Goal: Task Accomplishment & Management: Use online tool/utility

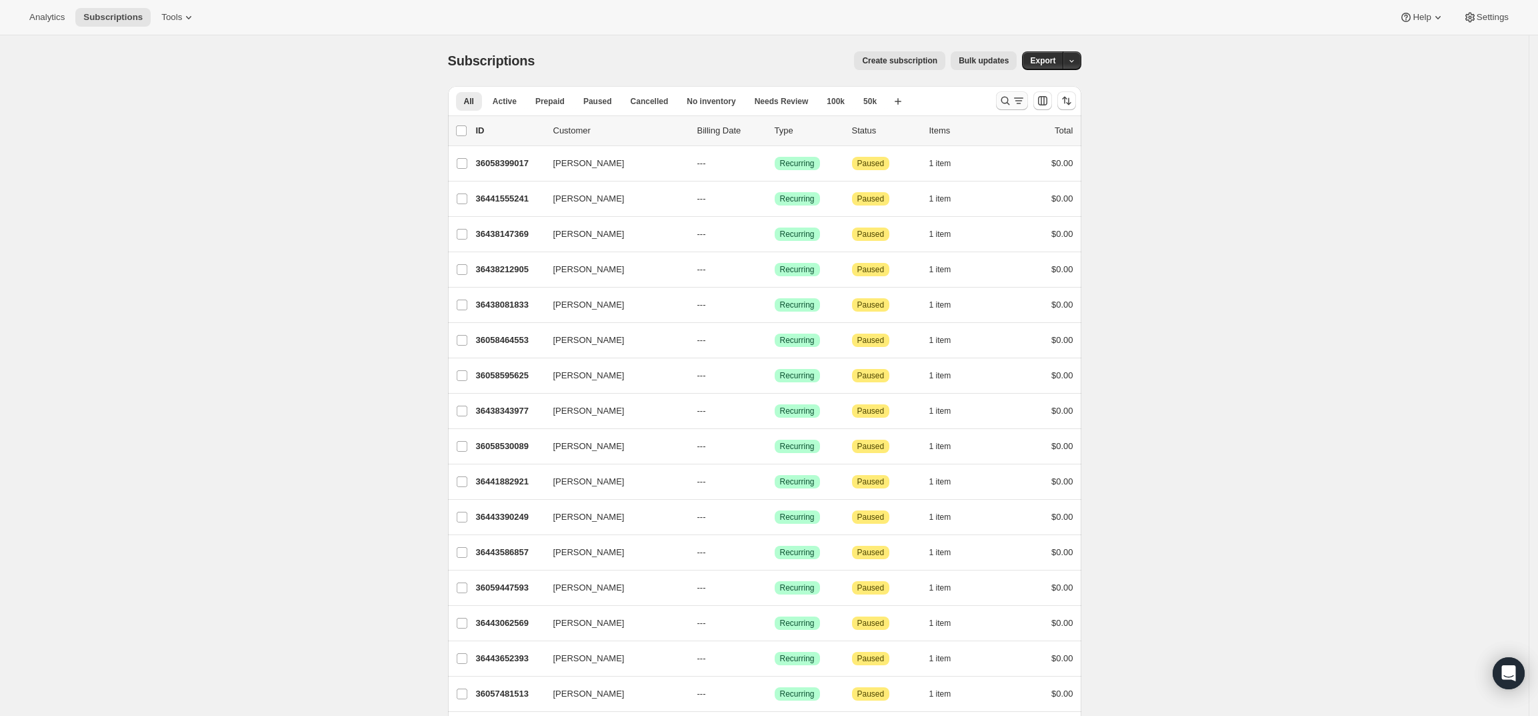
click at [1010, 96] on icon "Search and filter results" at bounding box center [1005, 100] width 13 height 13
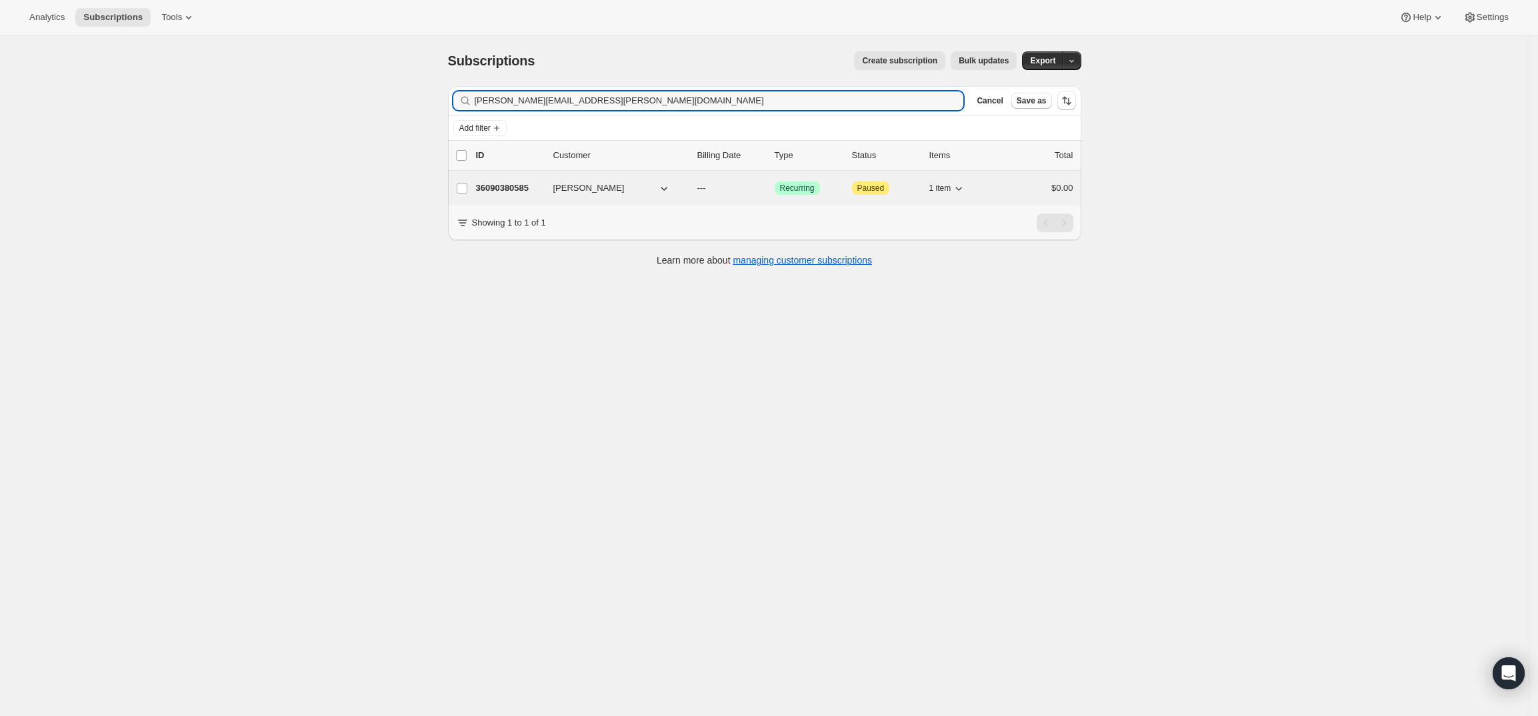
type input "[PERSON_NAME][EMAIL_ADDRESS][PERSON_NAME][DOMAIN_NAME]"
click at [501, 188] on p "36090380585" at bounding box center [509, 187] width 67 height 13
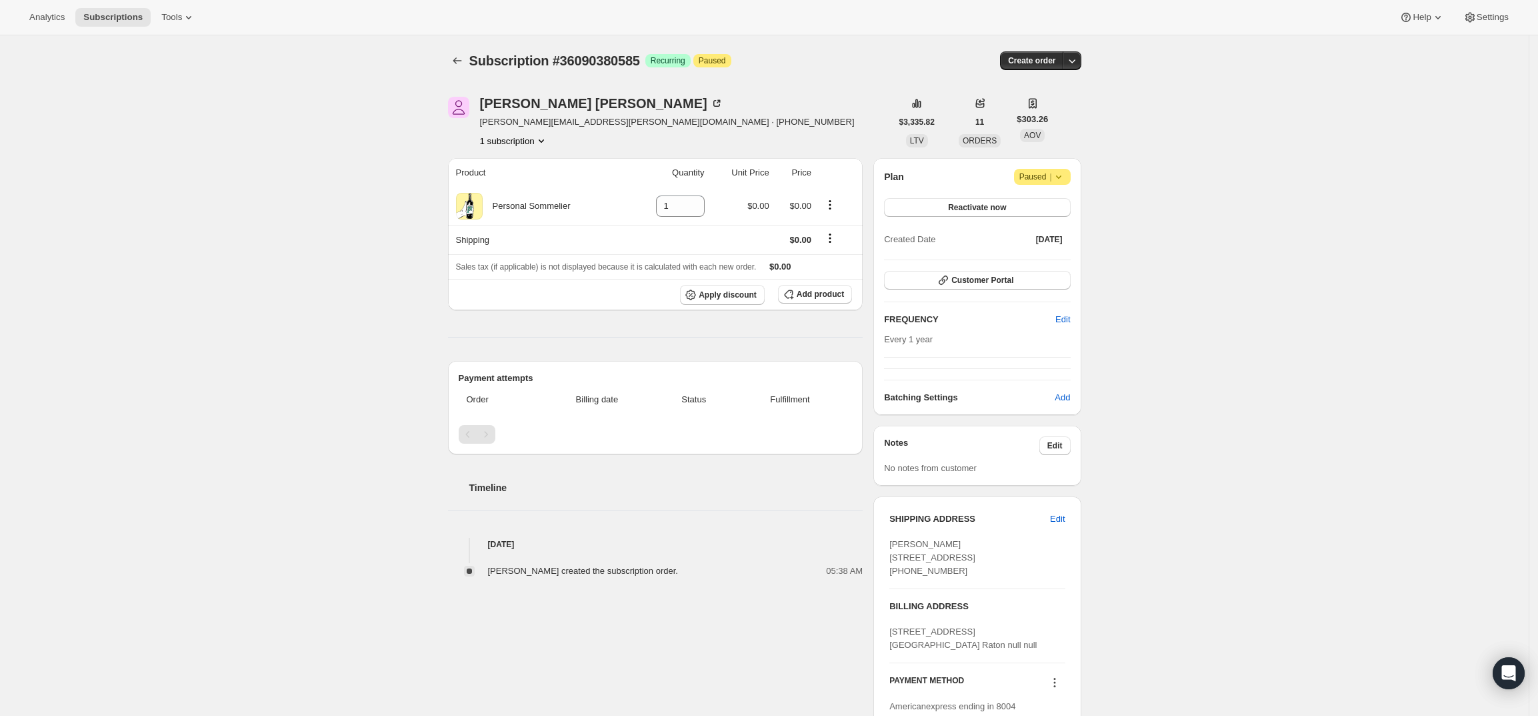
click at [1382, 178] on div "Subscription #36090380585. This page is ready Subscription #36090380585 Success…" at bounding box center [764, 456] width 1529 height 842
click at [1072, 64] on icon "button" at bounding box center [1072, 60] width 13 height 13
click at [1054, 107] on span "Create custom one-time order" at bounding box center [1019, 111] width 115 height 10
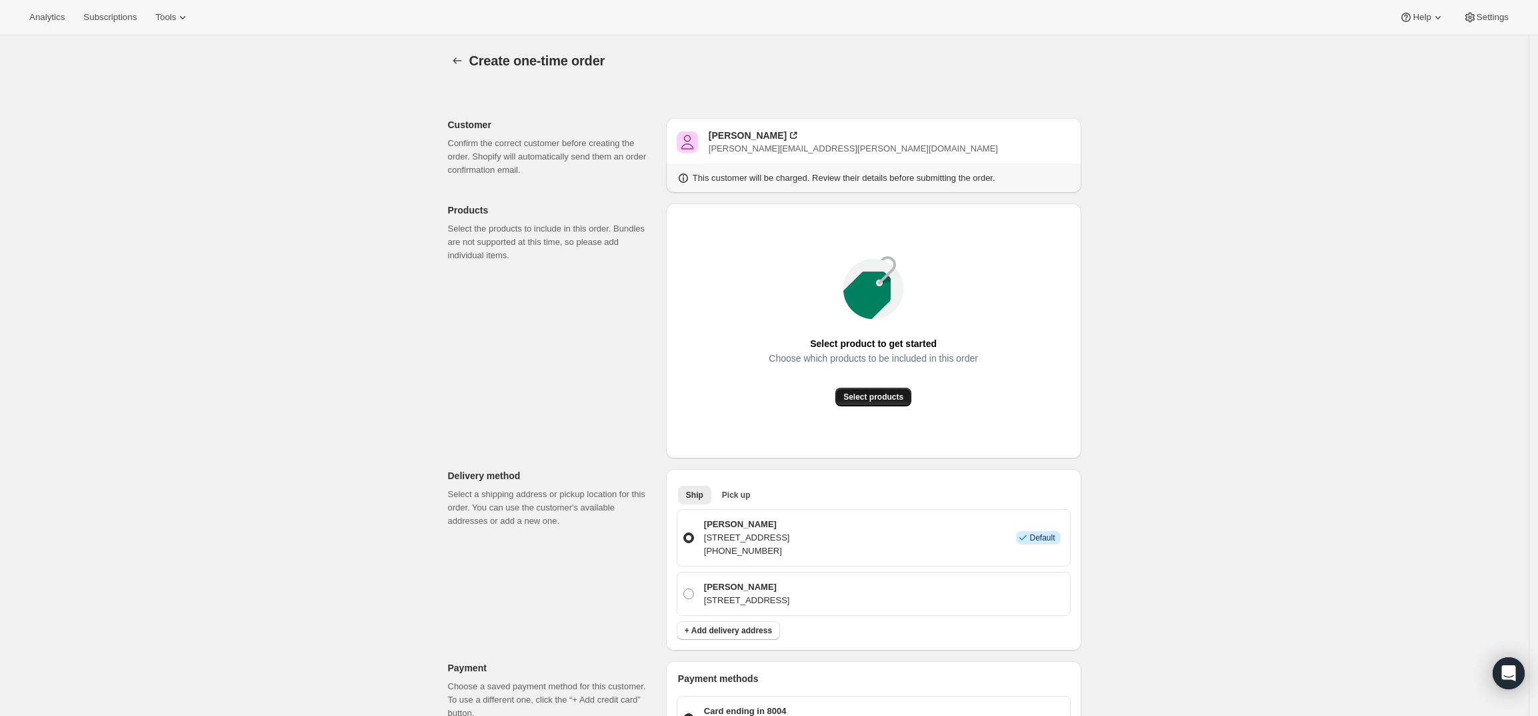
click at [853, 397] on span "Select products" at bounding box center [874, 396] width 60 height 11
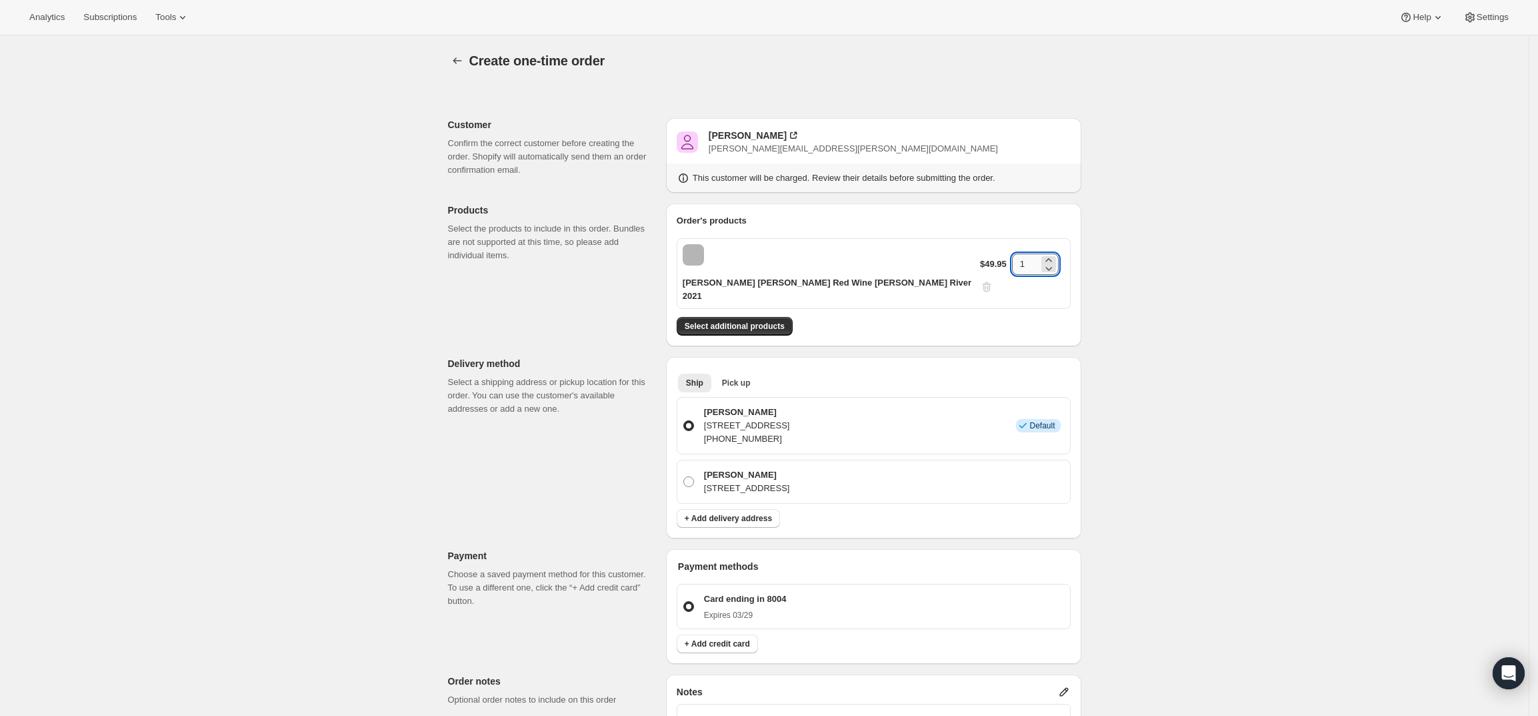
drag, startPoint x: 1017, startPoint y: 255, endPoint x: 1008, endPoint y: 255, distance: 9.3
click at [1012, 255] on input "1" at bounding box center [1025, 263] width 27 height 21
type input "6"
click at [1262, 275] on div "Create one-time order. This page is ready Create one-time order Customer Confir…" at bounding box center [764, 547] width 1529 height 1024
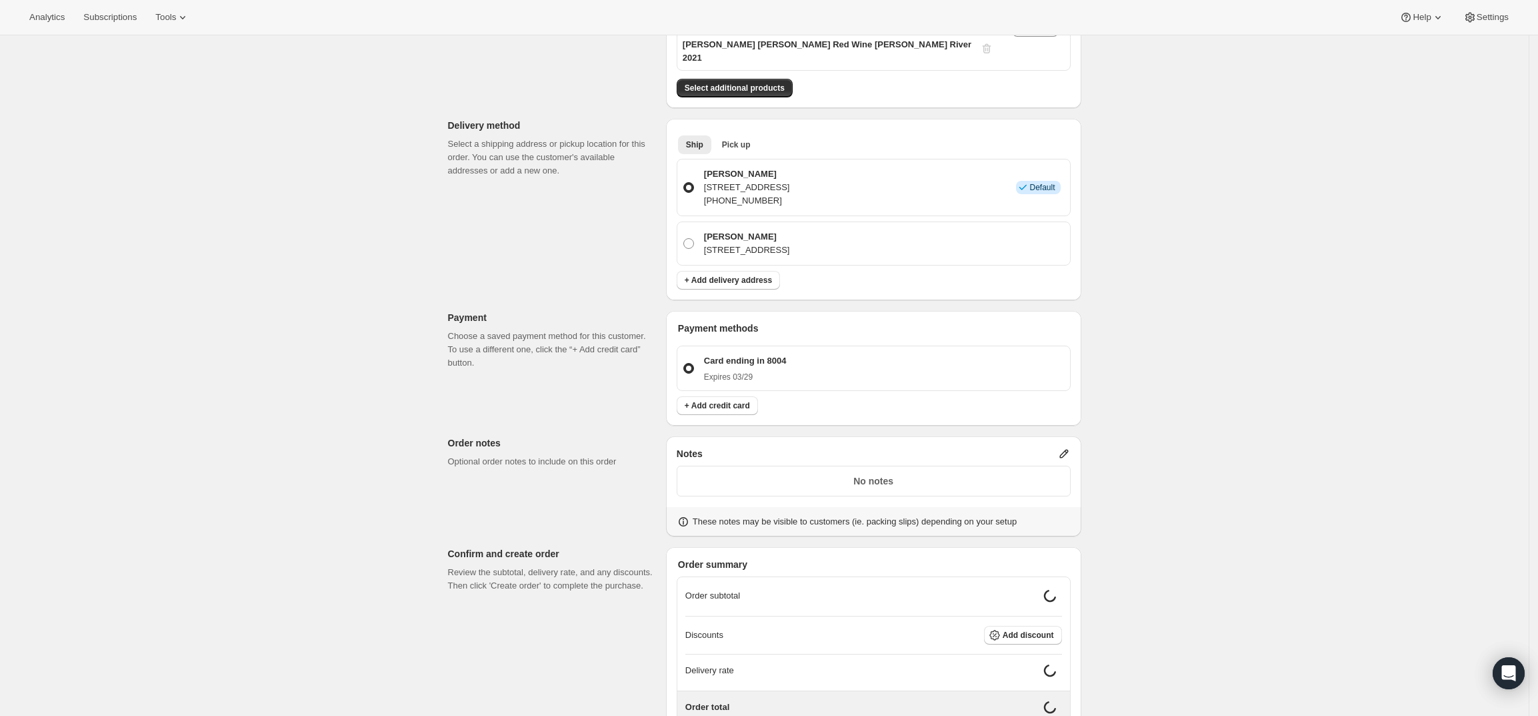
scroll to position [305, 0]
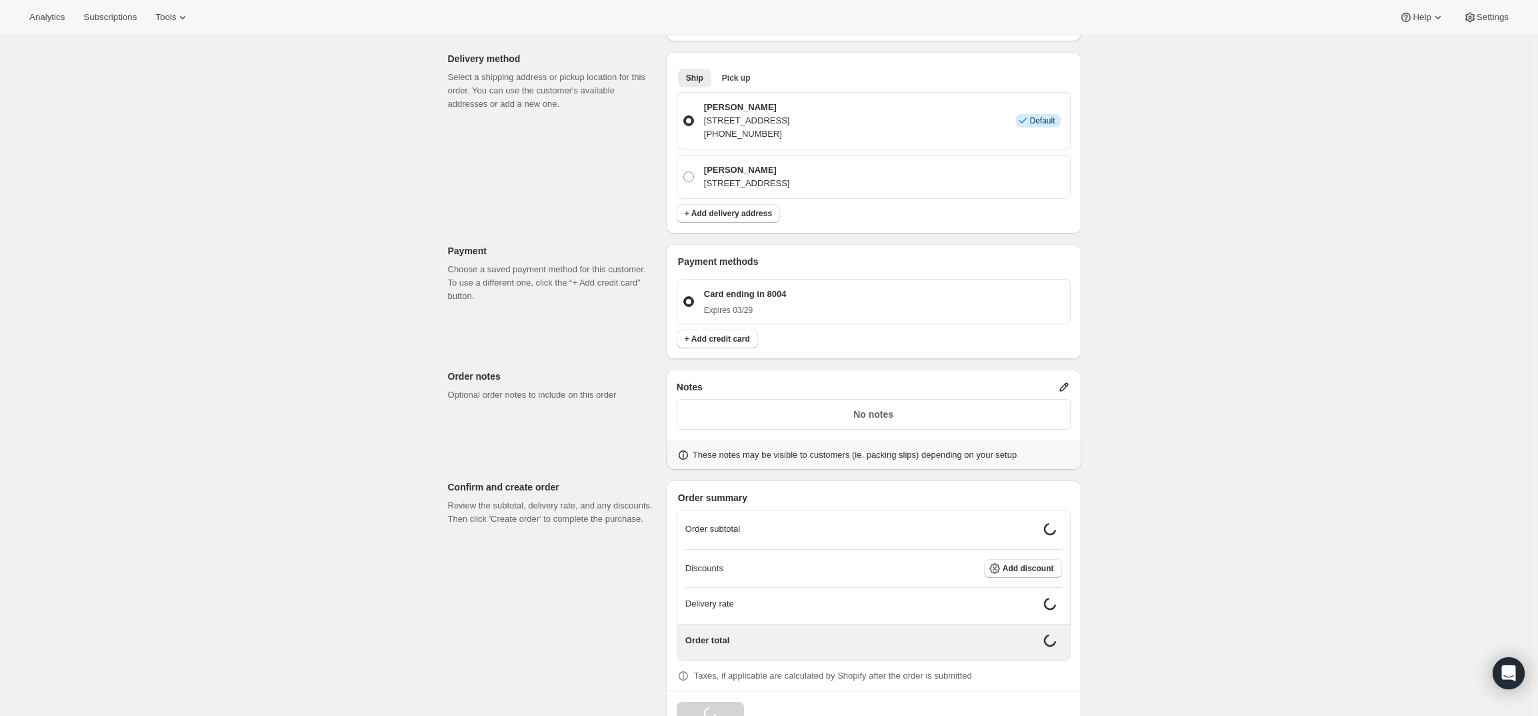
click at [1068, 380] on icon at bounding box center [1064, 386] width 13 height 13
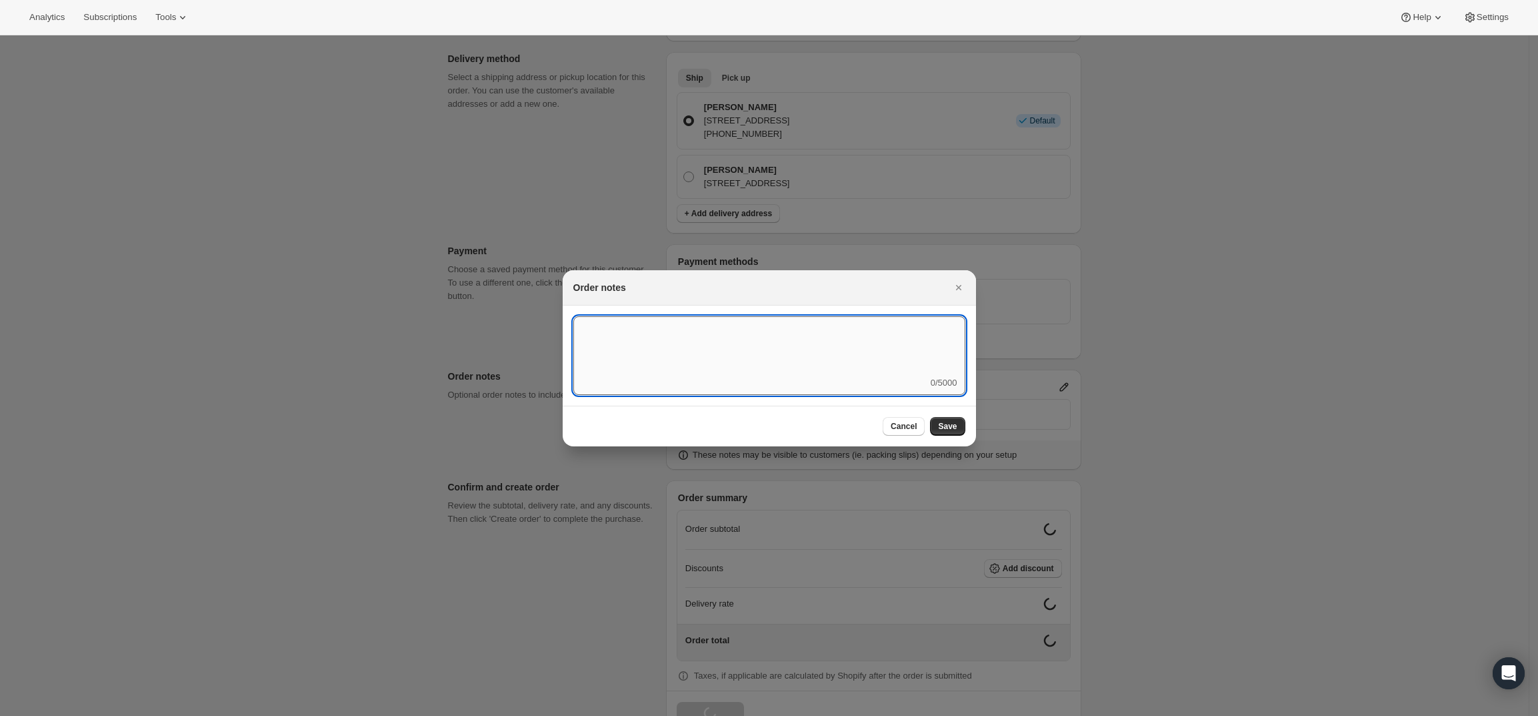
click at [893, 363] on textarea ":rd5:" at bounding box center [770, 346] width 392 height 60
type textarea "Weather HOLD"
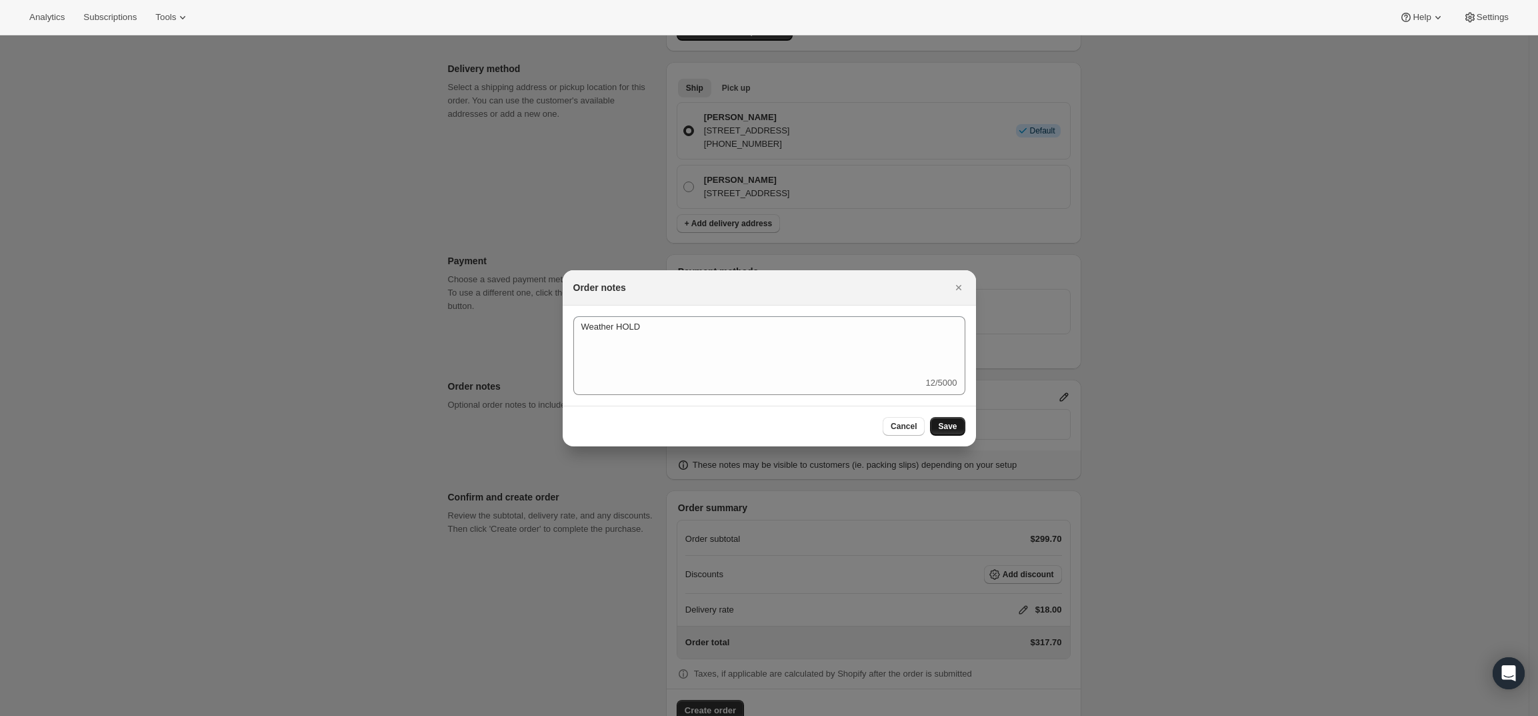
click at [953, 417] on button "Save" at bounding box center [947, 426] width 35 height 19
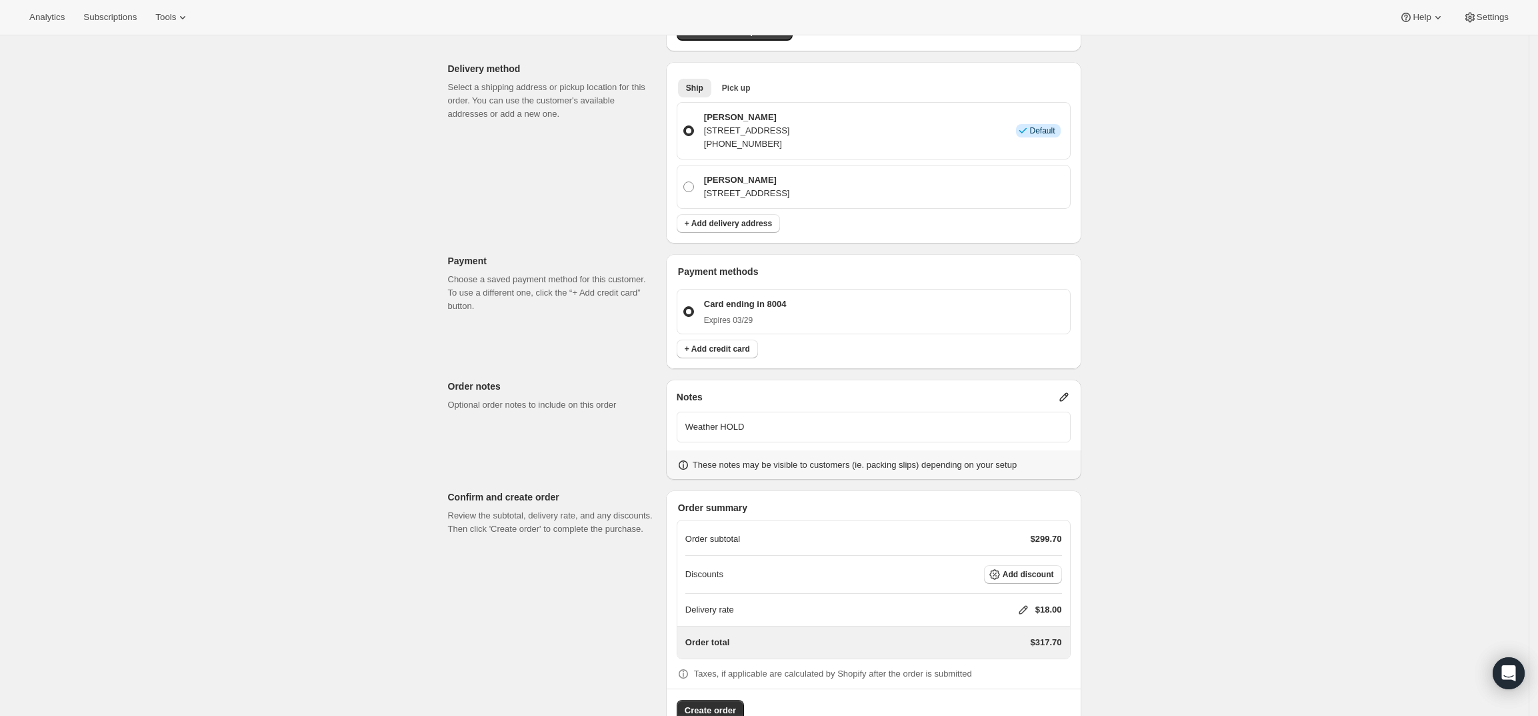
click at [1026, 603] on icon at bounding box center [1023, 609] width 13 height 13
click at [1001, 621] on input "0" at bounding box center [1030, 622] width 120 height 21
type input "0"
click at [1012, 651] on span "Save" at bounding box center [1021, 653] width 19 height 11
click at [730, 700] on button "Create order" at bounding box center [710, 710] width 67 height 21
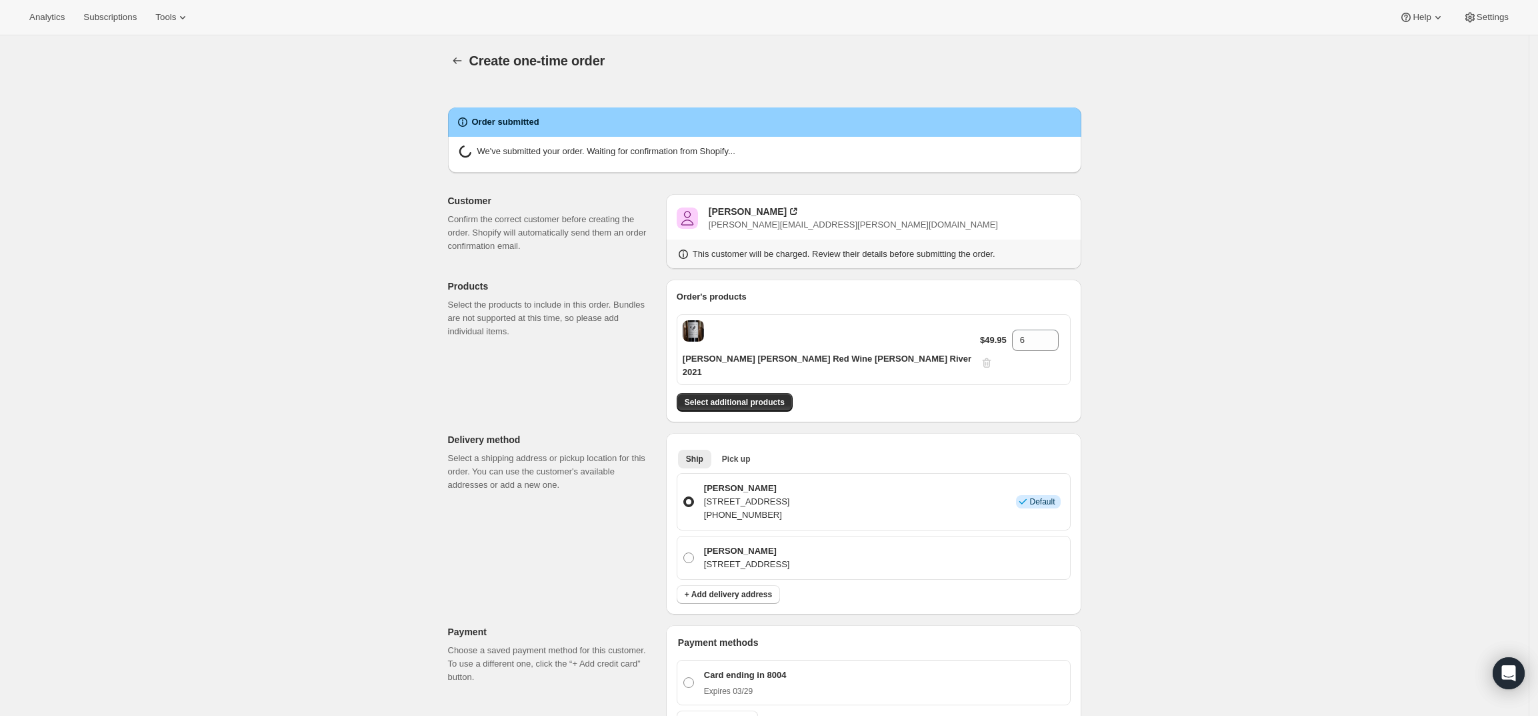
radio input "true"
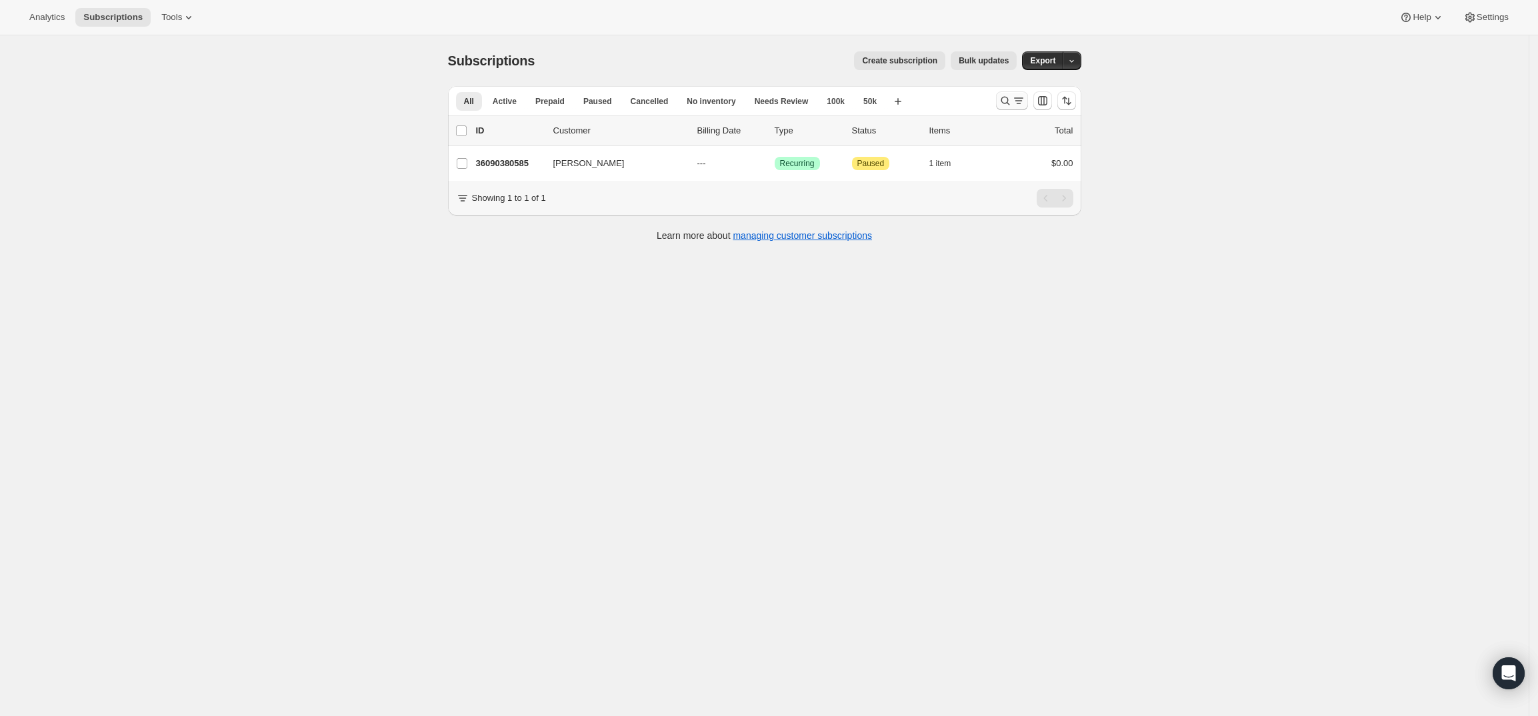
click at [1012, 97] on icon "Search and filter results" at bounding box center [1005, 100] width 13 height 13
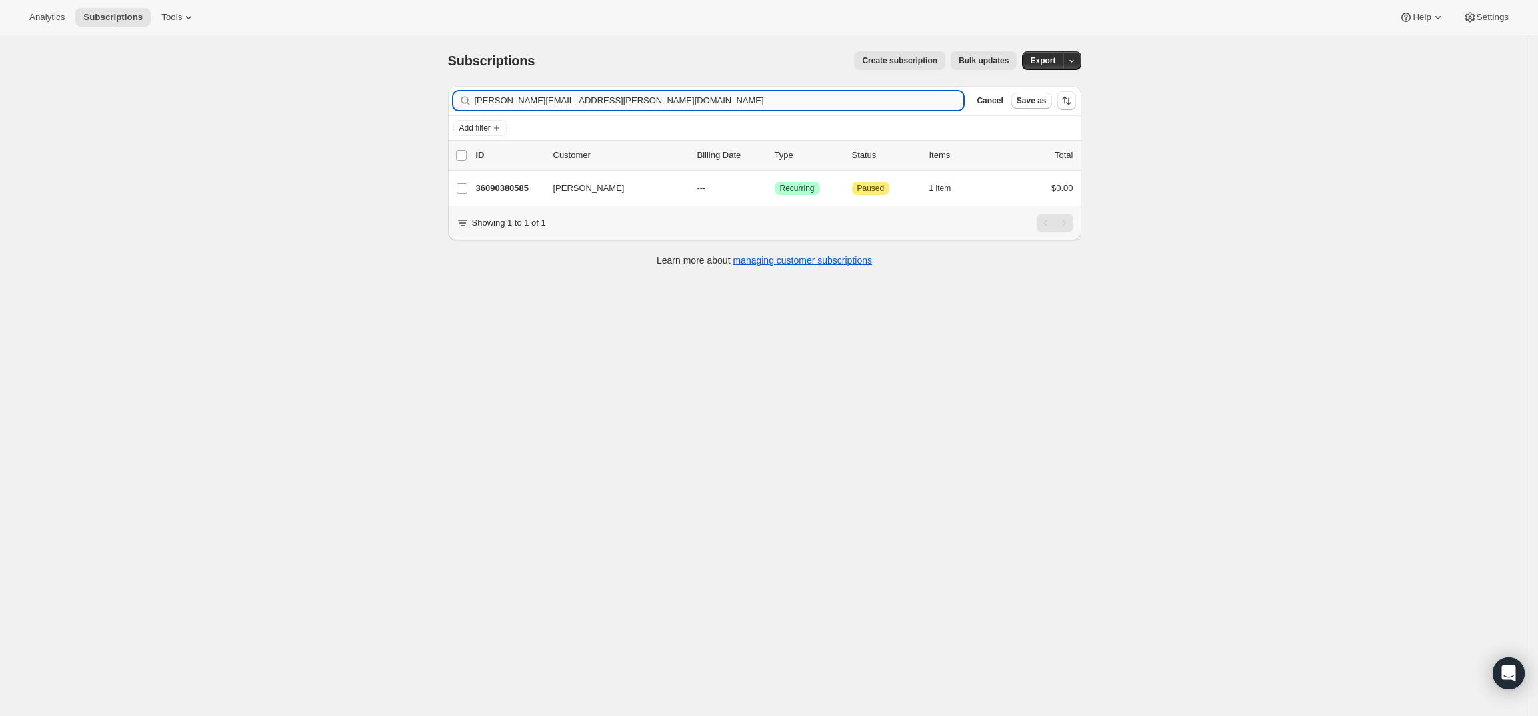
click at [762, 100] on input "[PERSON_NAME][EMAIL_ADDRESS][PERSON_NAME][DOMAIN_NAME]" at bounding box center [719, 100] width 489 height 19
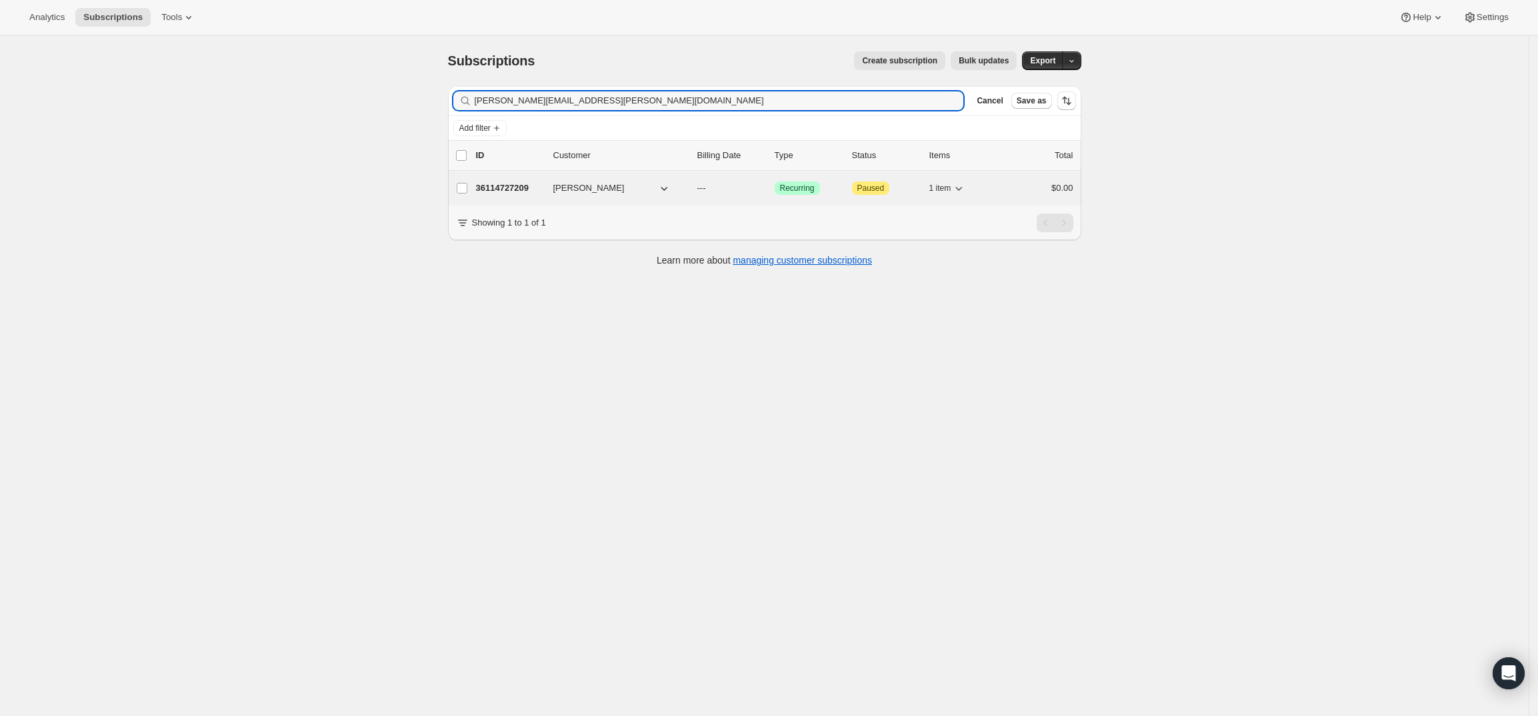
type input "sean.ebert@gmail.com"
click at [519, 187] on p "36114727209" at bounding box center [509, 187] width 67 height 13
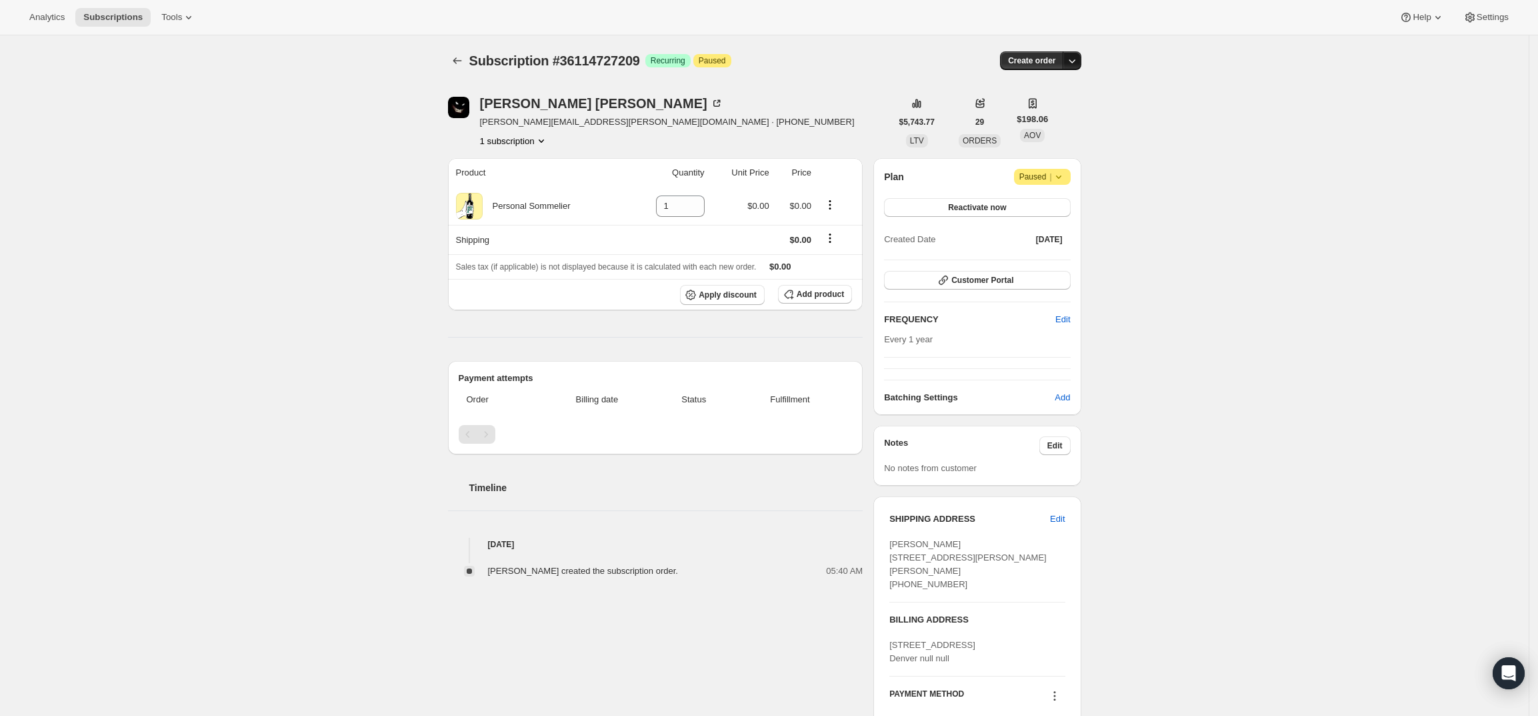
click at [1070, 62] on icon "button" at bounding box center [1072, 60] width 13 height 13
click at [1064, 107] on span "Create custom one-time order" at bounding box center [1019, 111] width 115 height 10
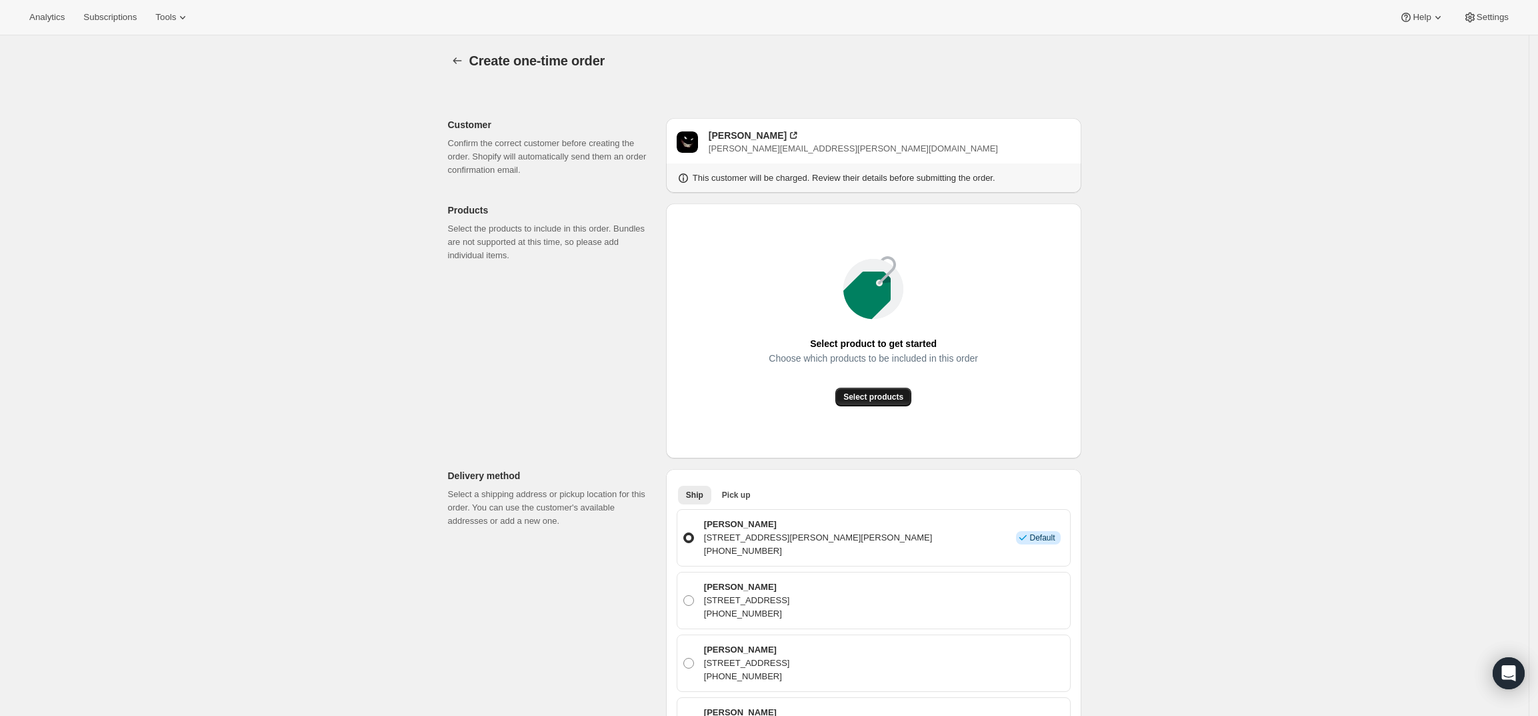
click at [890, 398] on span "Select products" at bounding box center [874, 396] width 60 height 11
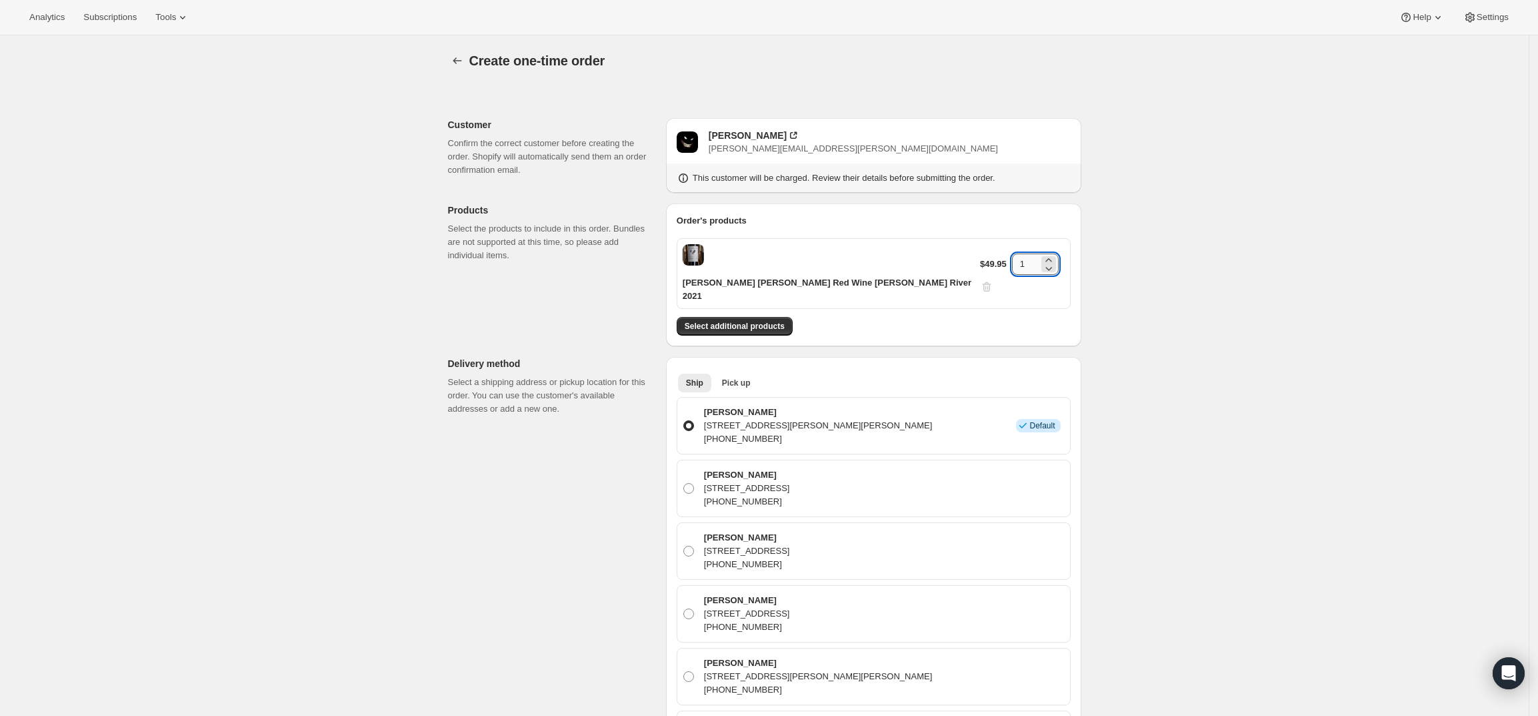
drag, startPoint x: 1010, startPoint y: 255, endPoint x: 1017, endPoint y: 254, distance: 6.7
click at [1017, 254] on input "1" at bounding box center [1025, 263] width 27 height 21
type input "3"
click at [1162, 276] on div "Create one-time order. This page is ready Create one-time order Customer Confir…" at bounding box center [764, 672] width 1529 height 1275
click at [771, 321] on span "Select additional products" at bounding box center [735, 326] width 100 height 11
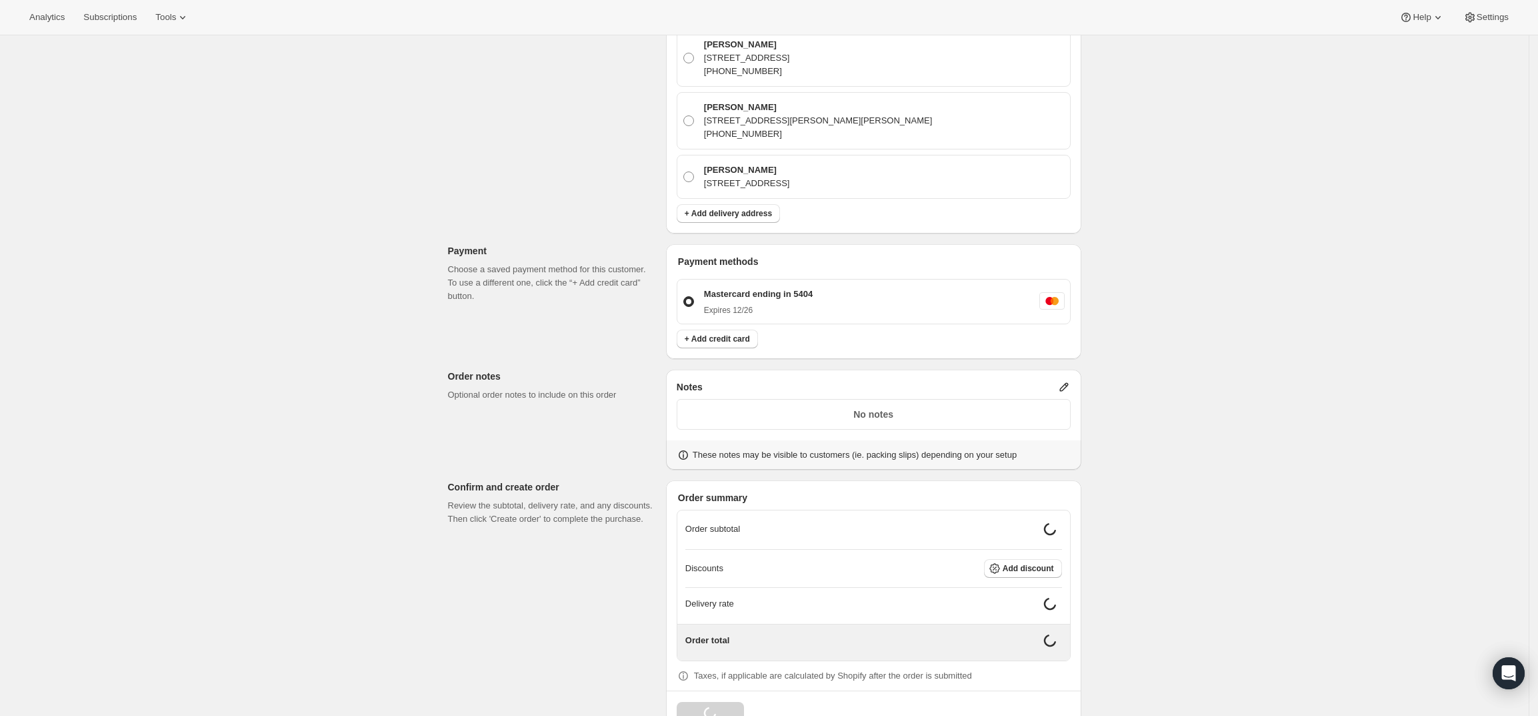
scroll to position [587, 0]
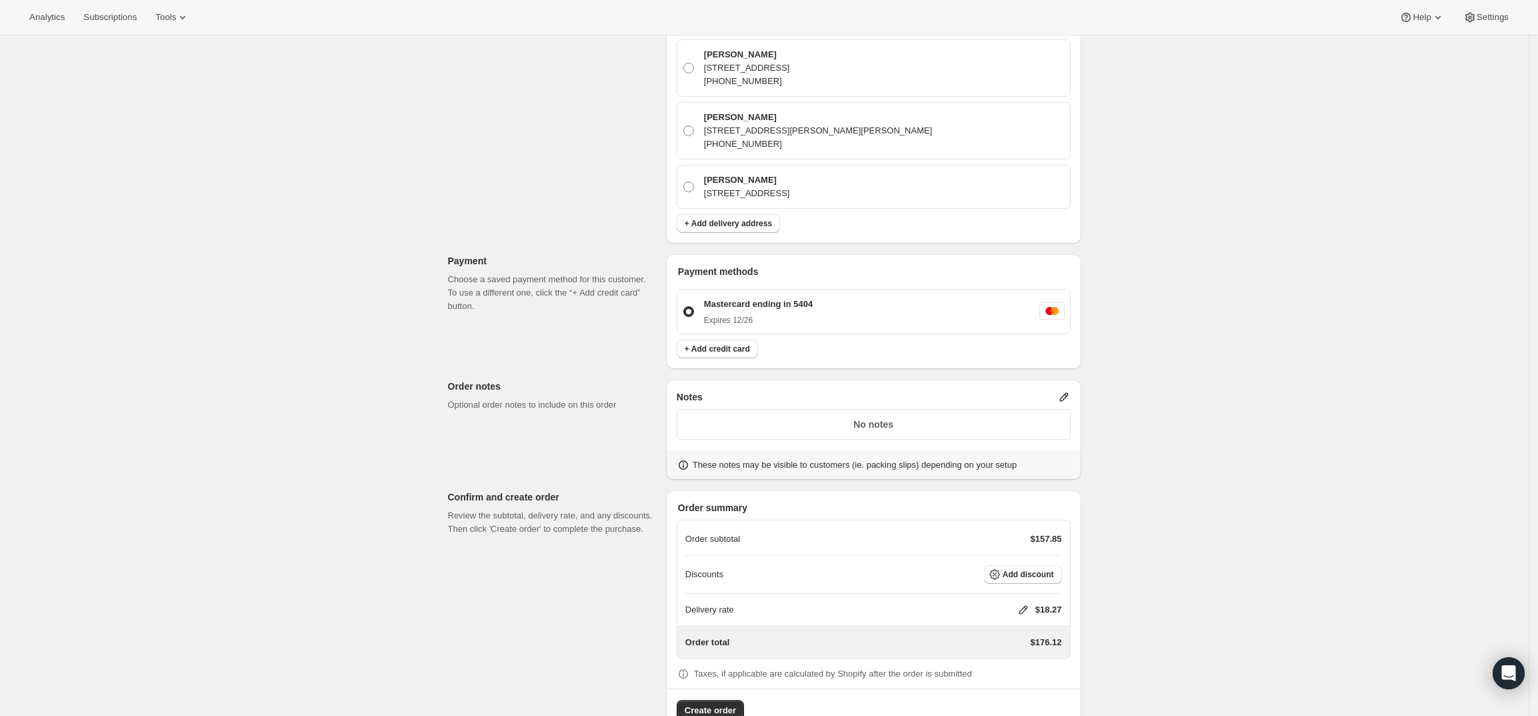
click at [865, 417] on p "No notes" at bounding box center [874, 423] width 377 height 13
click at [1068, 390] on icon at bounding box center [1064, 396] width 13 height 13
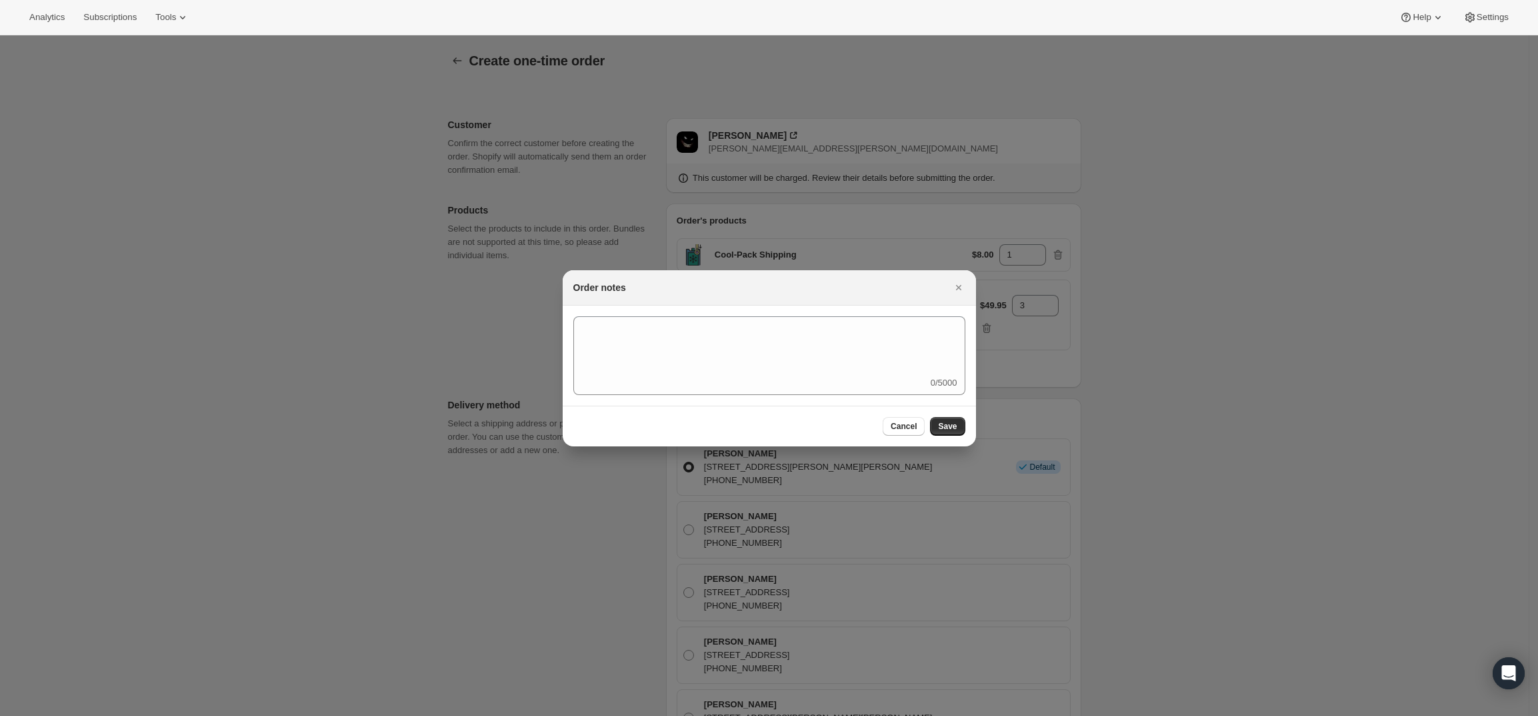
scroll to position [0, 0]
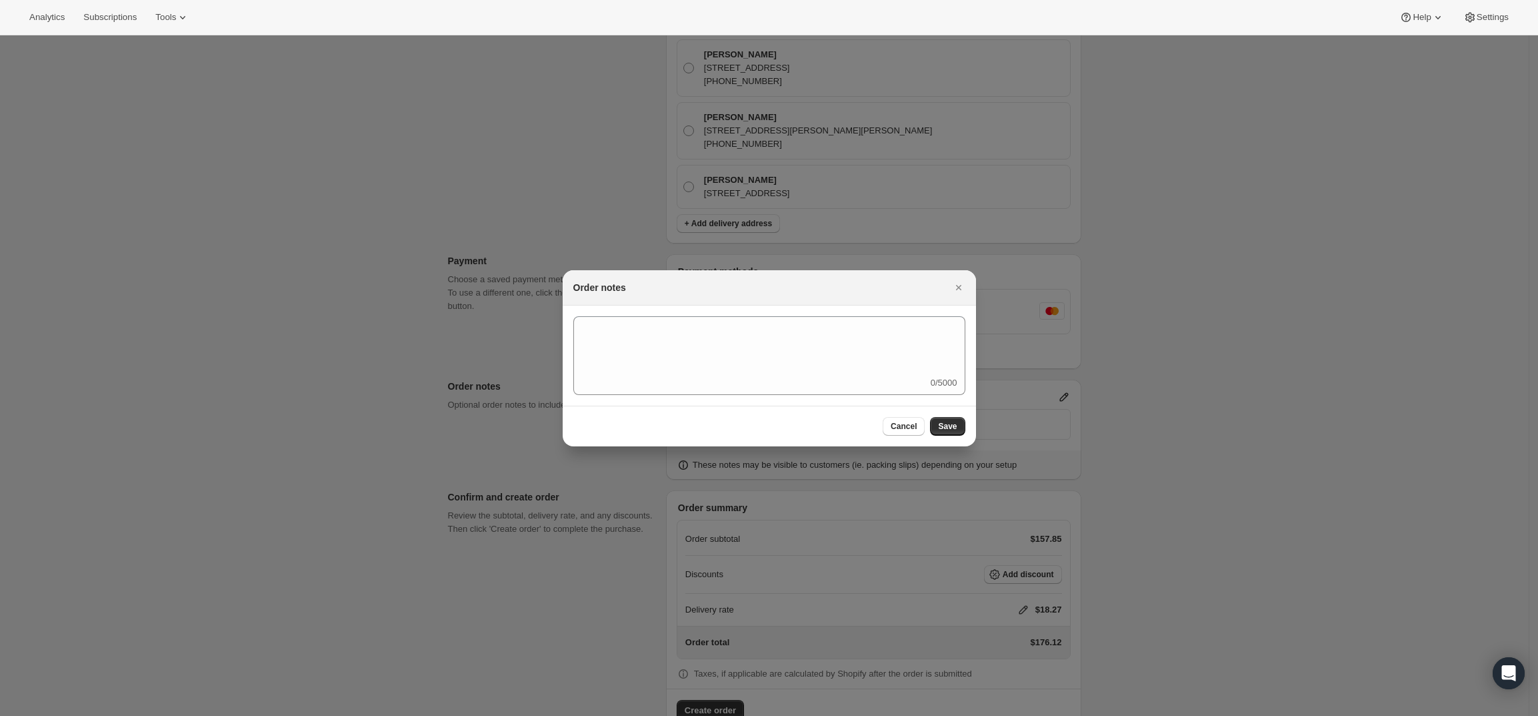
click at [748, 384] on div "0/5000" at bounding box center [770, 355] width 392 height 79
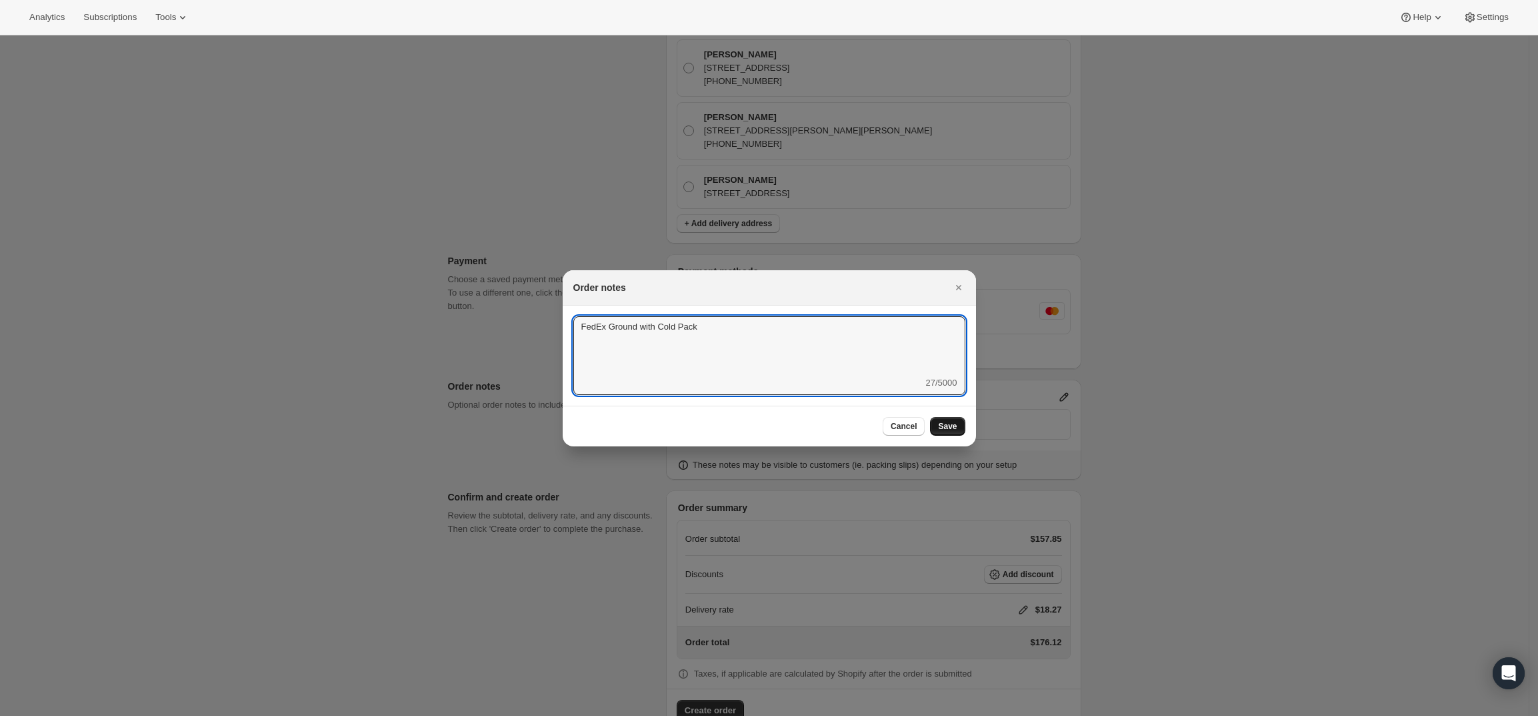
type textarea "FedEx Ground with Cold Pack"
click at [956, 429] on span "Save" at bounding box center [947, 426] width 19 height 11
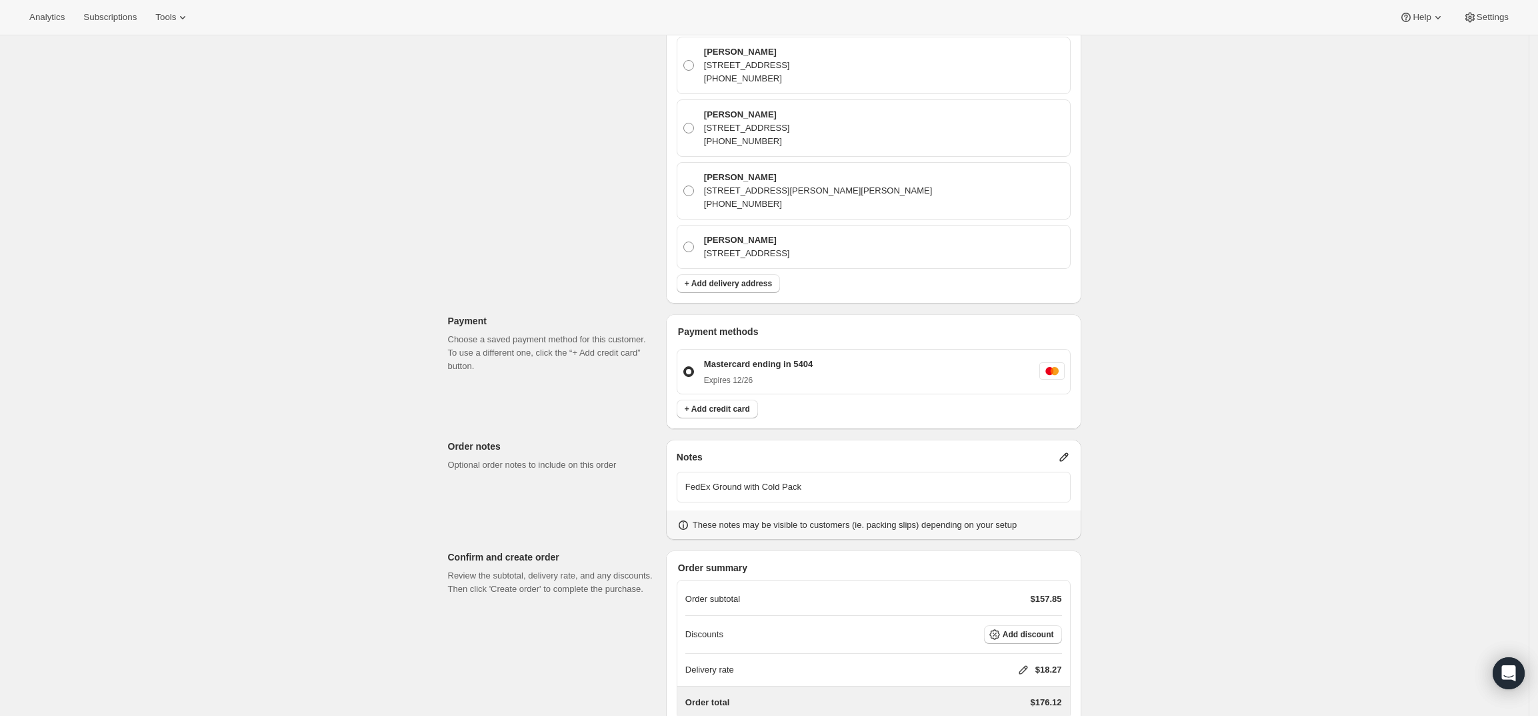
scroll to position [587, 0]
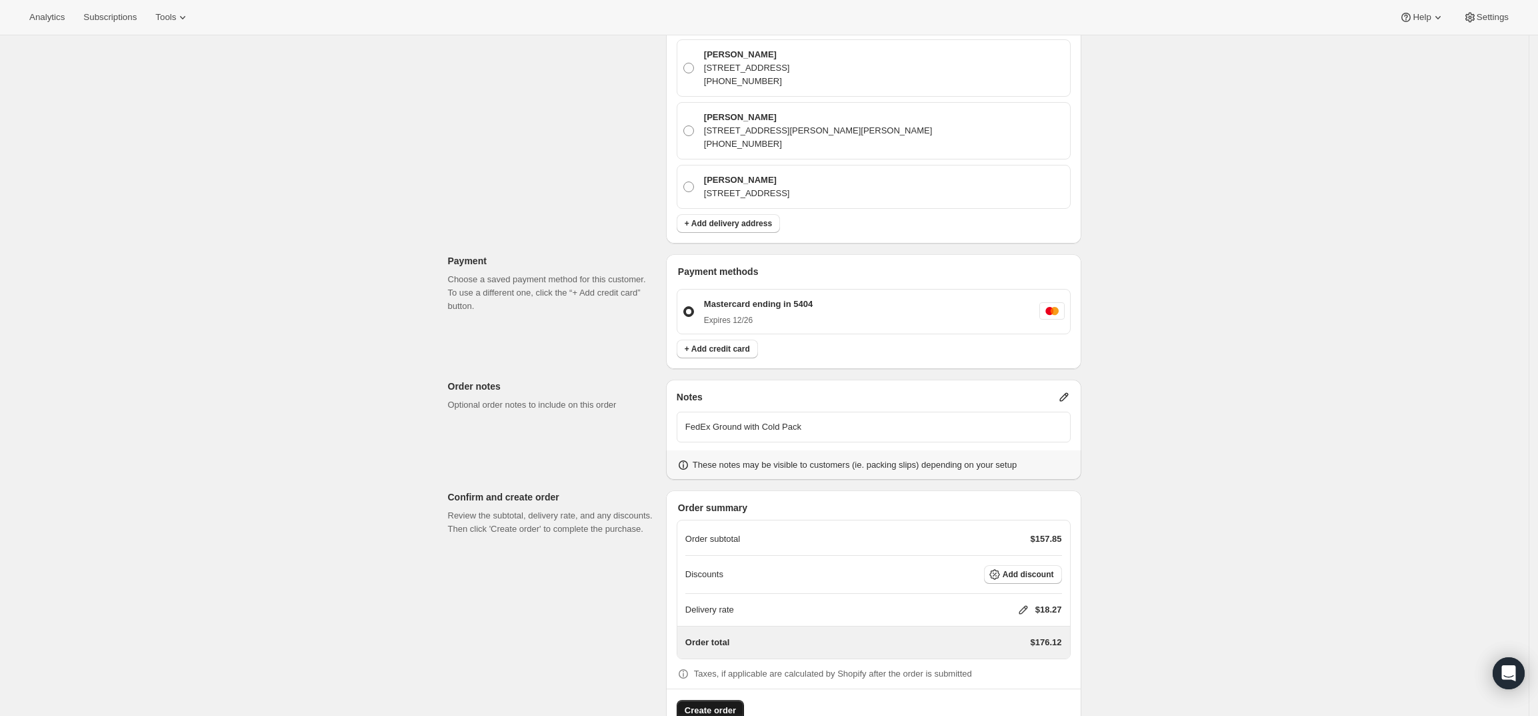
click at [708, 704] on span "Create order" at bounding box center [710, 710] width 51 height 13
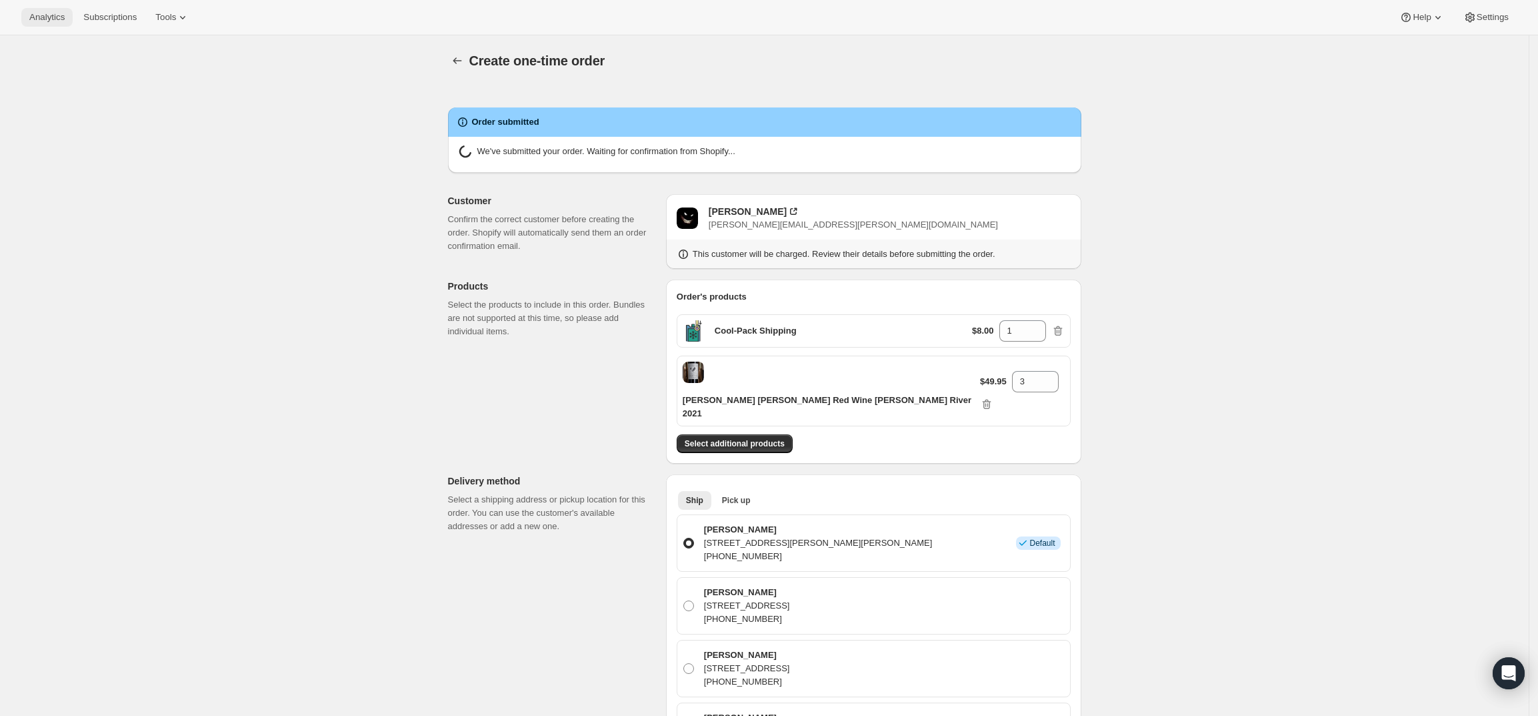
radio input "true"
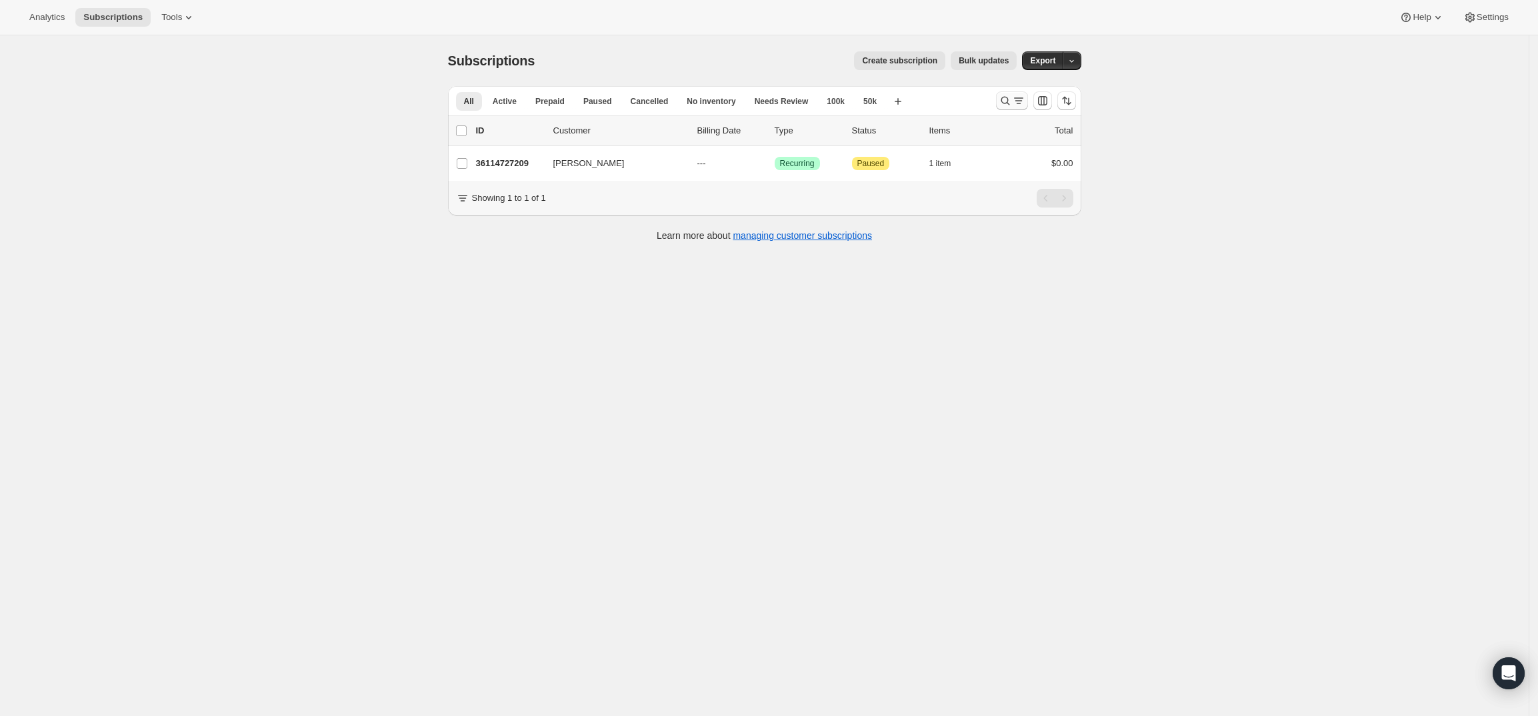
click at [1008, 97] on icon "Search and filter results" at bounding box center [1005, 100] width 13 height 13
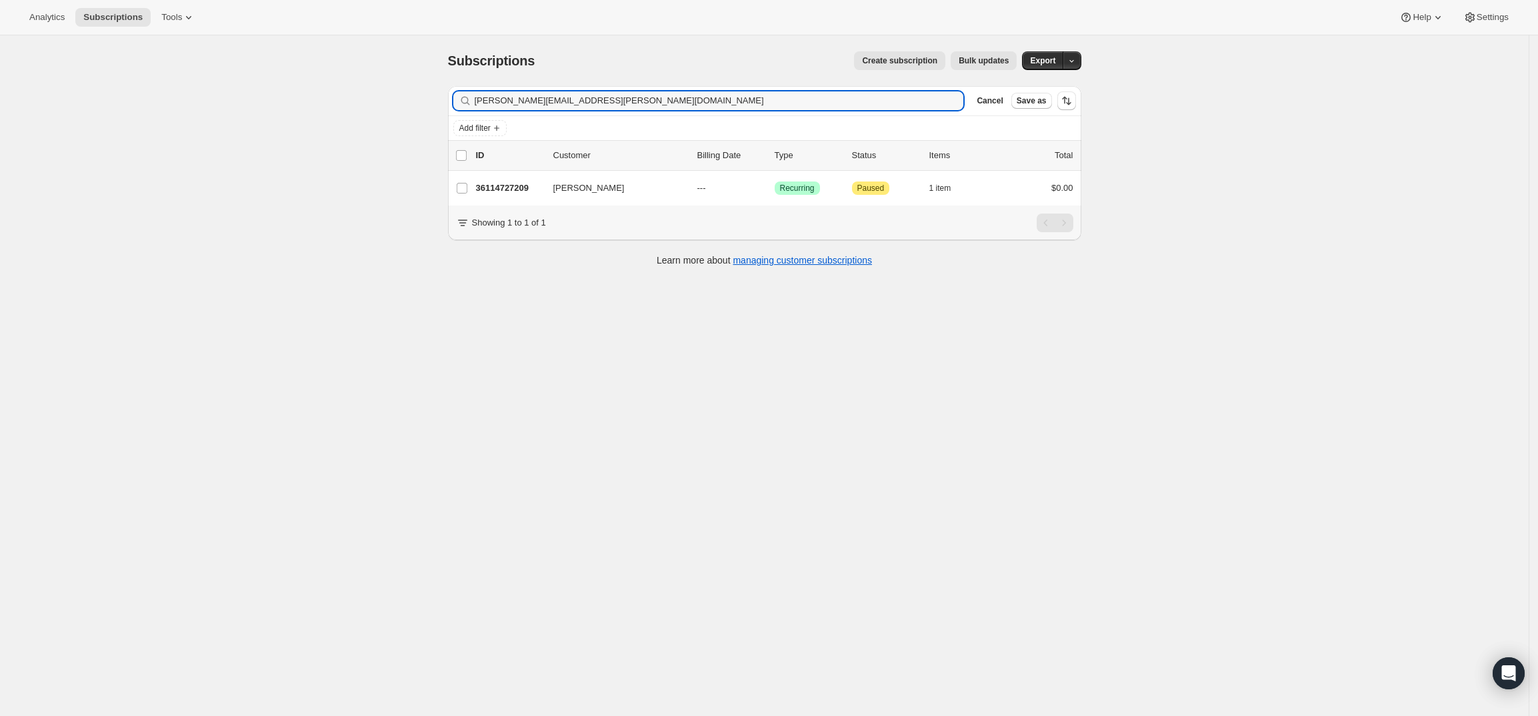
click at [673, 89] on div "Filter subscribers sean.ebert@gmail.com Clear Cancel Save as" at bounding box center [765, 100] width 634 height 29
click at [665, 94] on input "sean.ebert@gmail.com" at bounding box center [707, 100] width 465 height 19
paste input "jmichaelcohen"
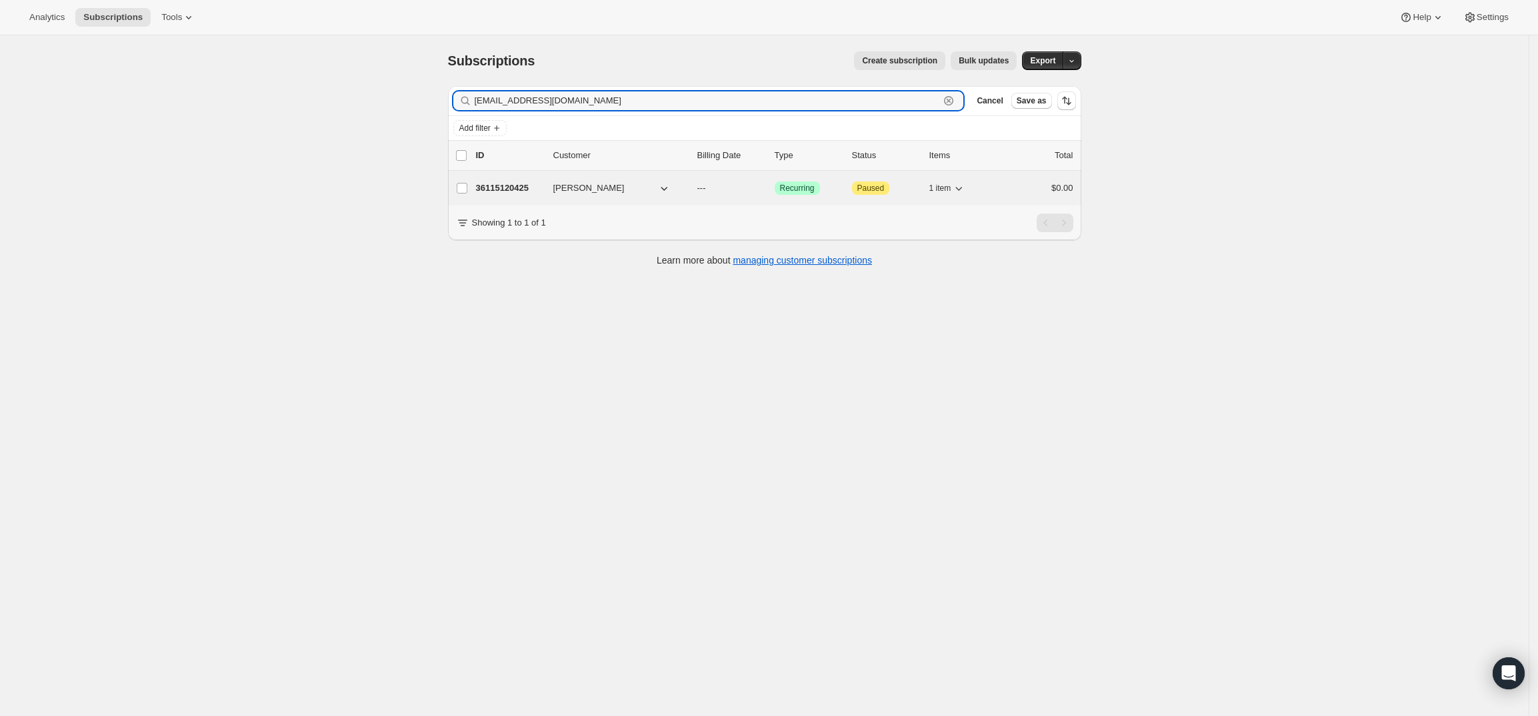
type input "jmichaelcohen@gmail.com"
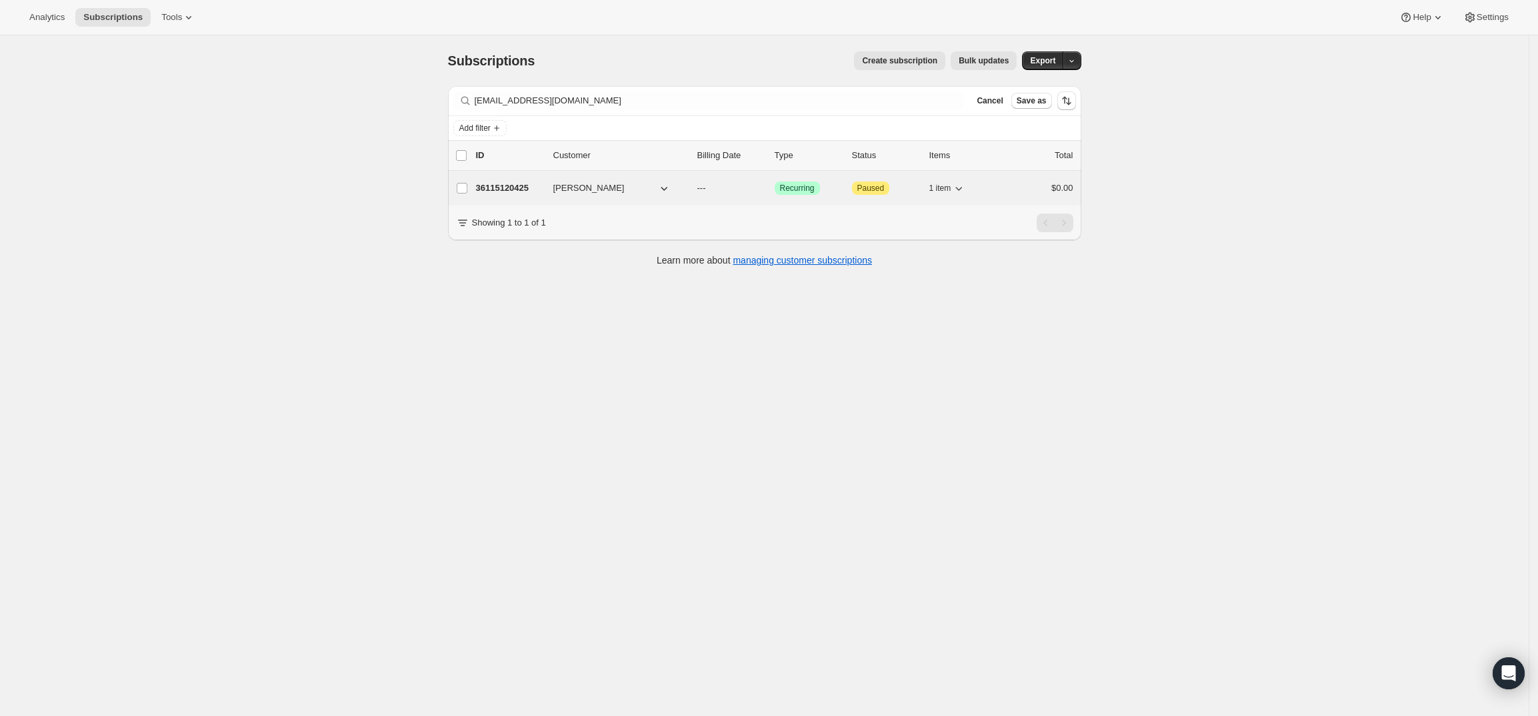
click at [509, 188] on p "36115120425" at bounding box center [509, 187] width 67 height 13
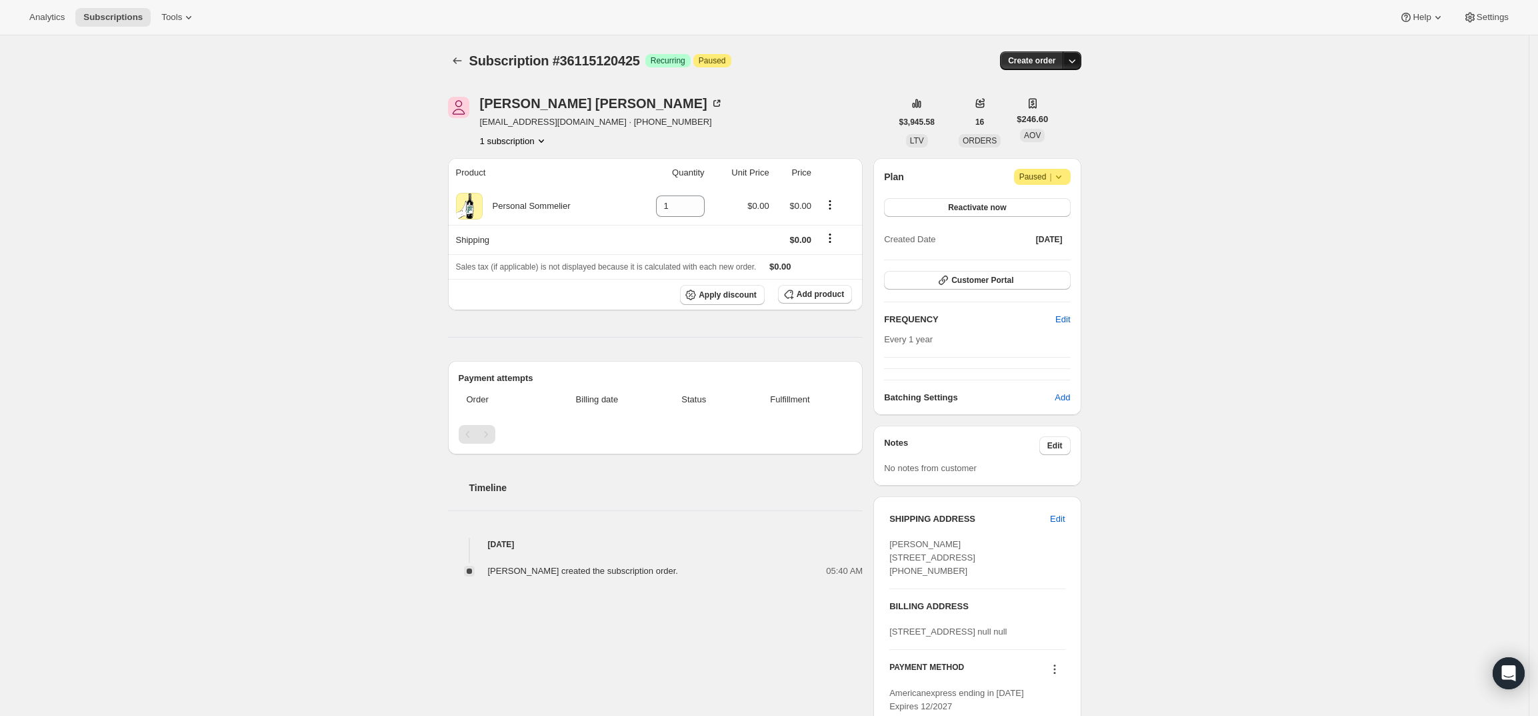
click at [1079, 62] on icon "button" at bounding box center [1072, 60] width 13 height 13
click at [1045, 113] on span "Create custom one-time order" at bounding box center [1019, 111] width 115 height 10
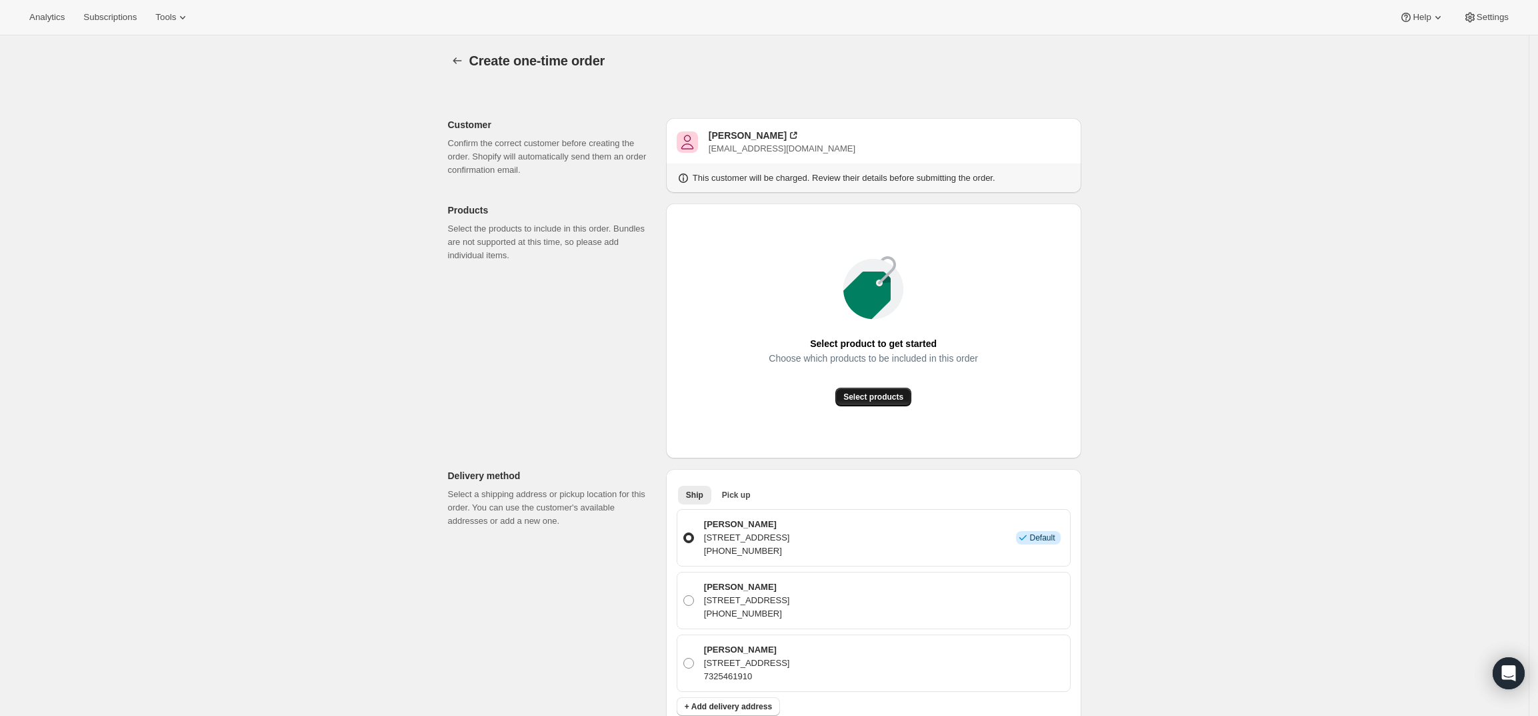
click at [890, 393] on span "Select products" at bounding box center [874, 396] width 60 height 11
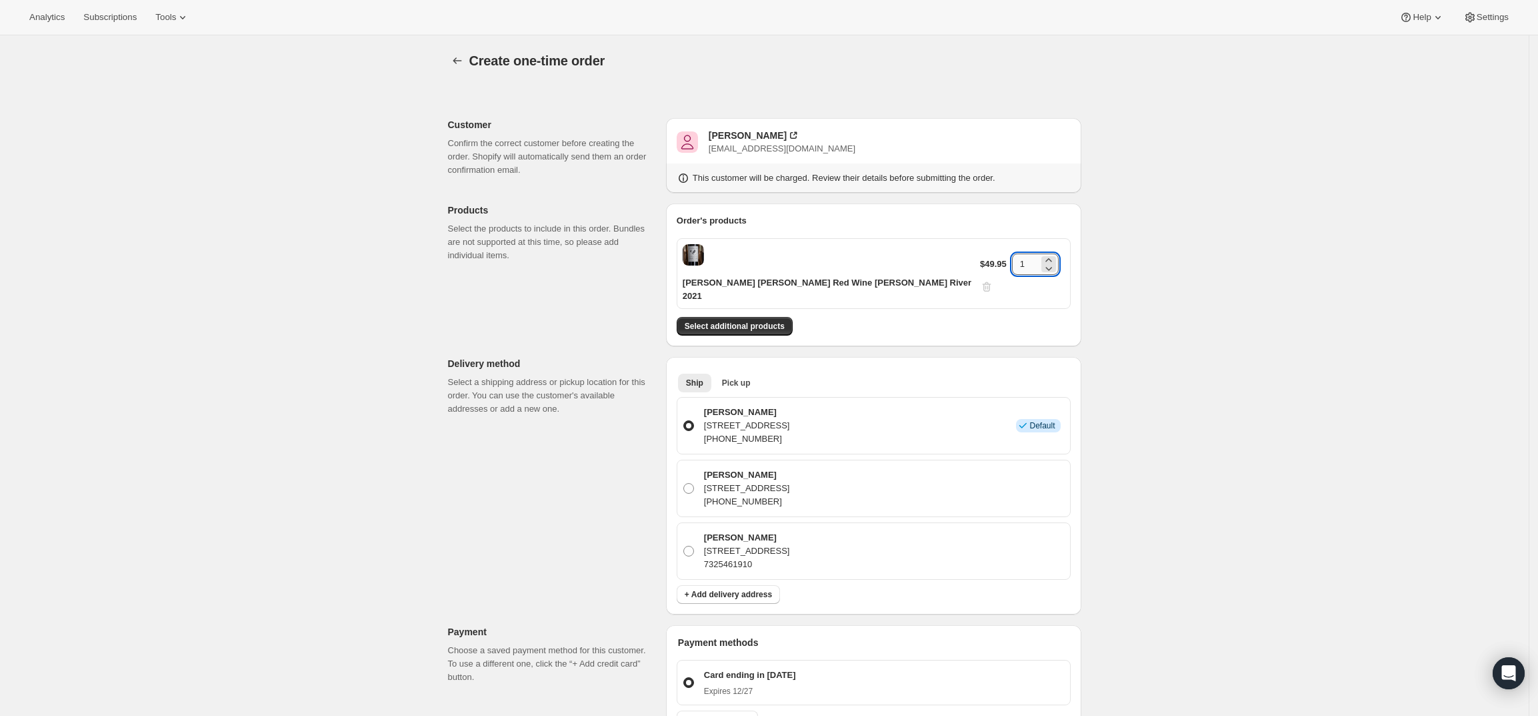
drag, startPoint x: 1024, startPoint y: 257, endPoint x: 1009, endPoint y: 257, distance: 14.7
click at [1012, 257] on input "1" at bounding box center [1025, 263] width 27 height 21
type input "3"
click at [1220, 392] on div "Create one-time order. This page is ready Create one-time order Customer Confir…" at bounding box center [764, 585] width 1529 height 1100
click at [756, 321] on span "Select additional products" at bounding box center [735, 326] width 100 height 11
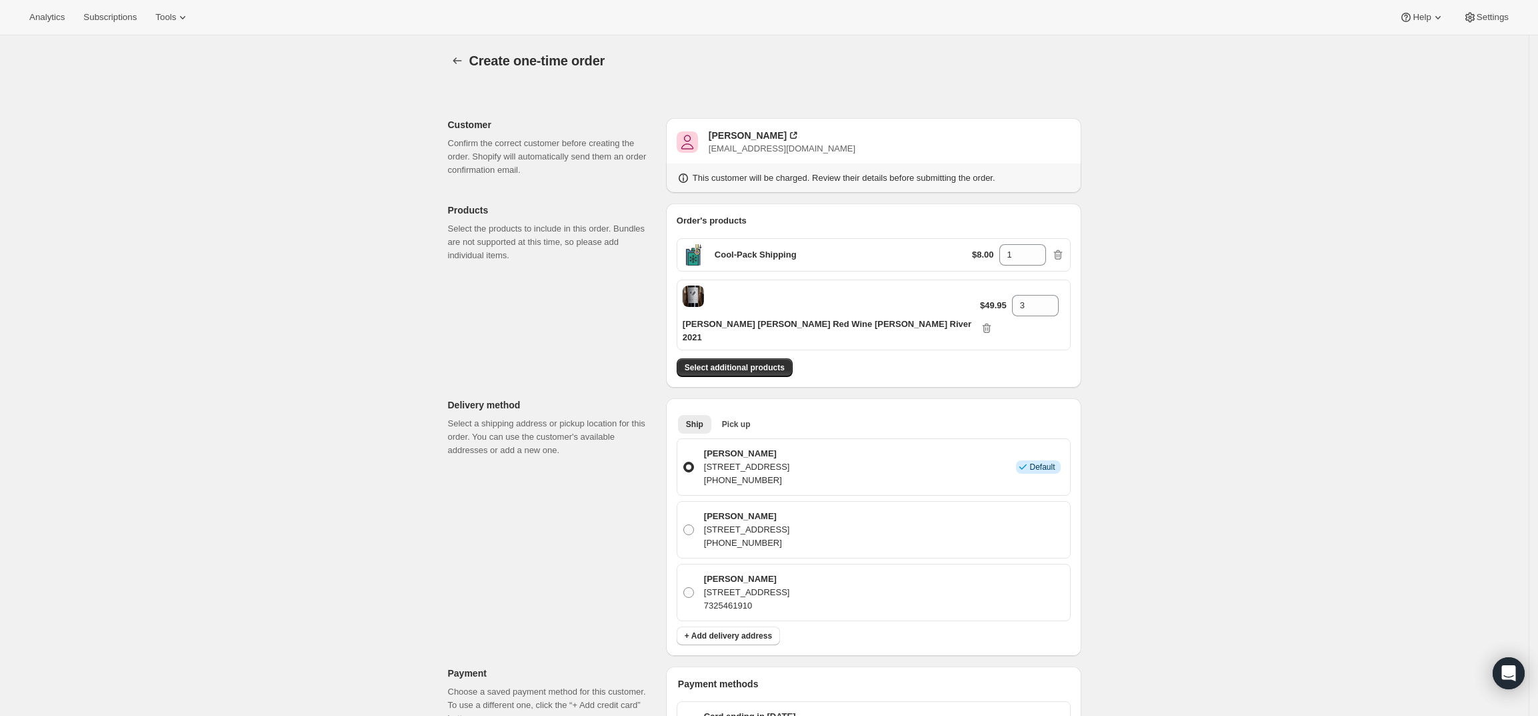
click at [1288, 522] on div "Create one-time order. This page is ready Create one-time order Customer Confir…" at bounding box center [764, 606] width 1529 height 1142
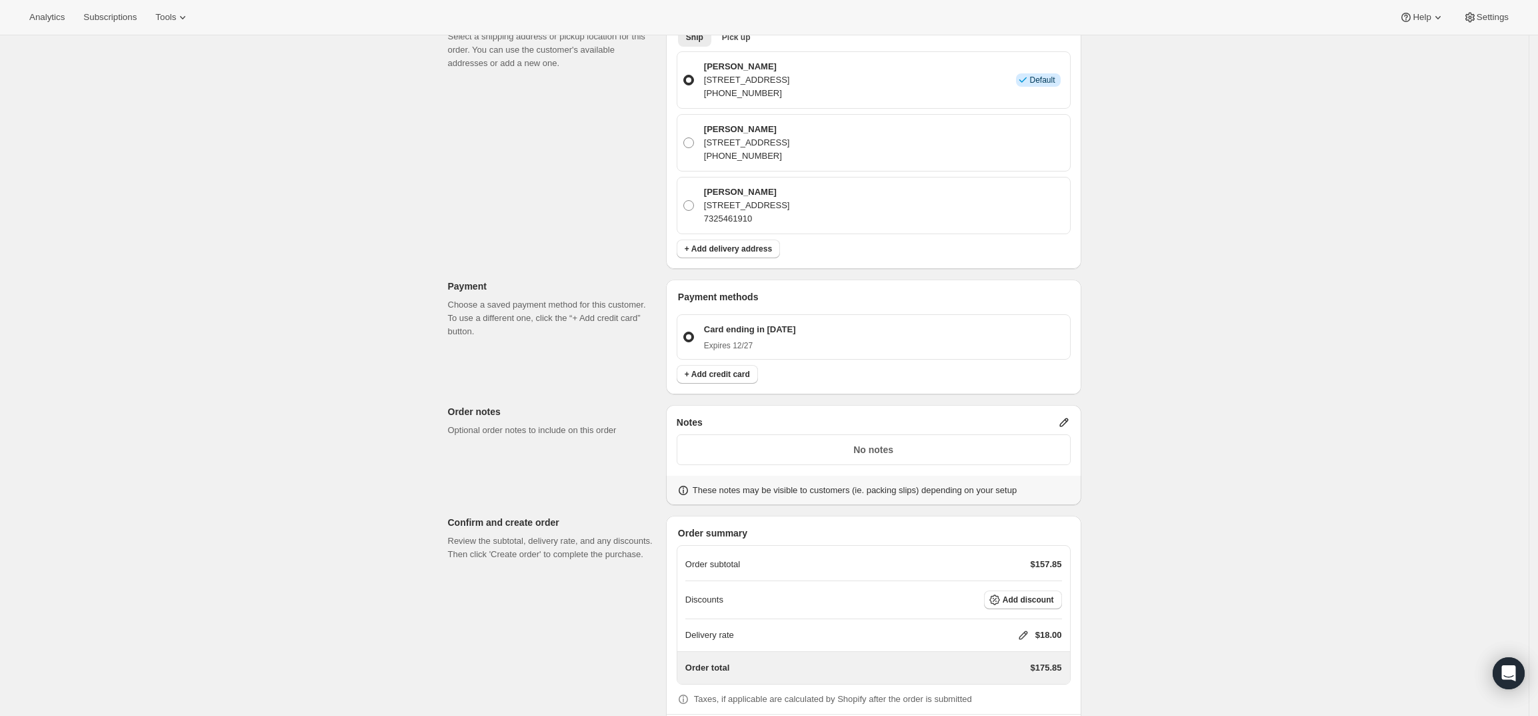
scroll to position [412, 0]
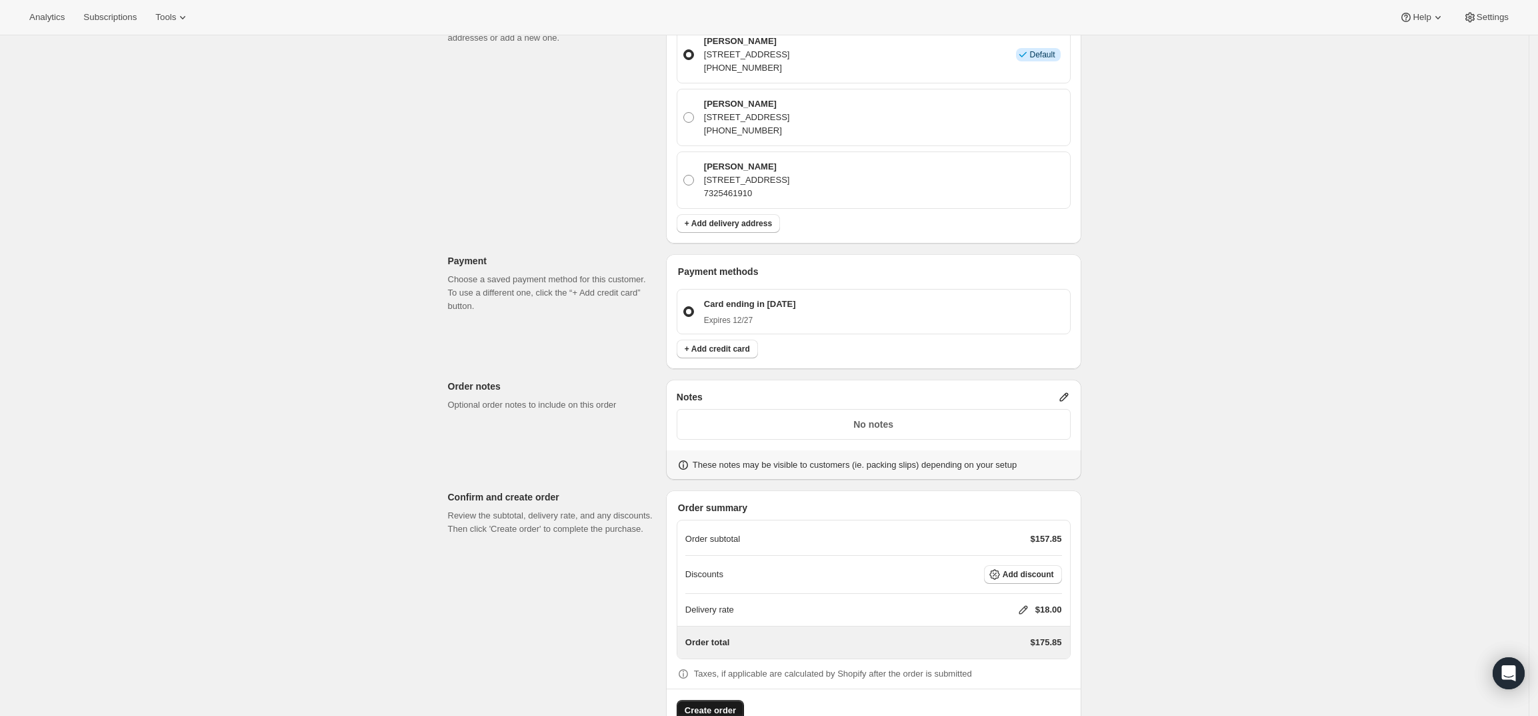
click at [718, 704] on span "Create order" at bounding box center [710, 710] width 51 height 13
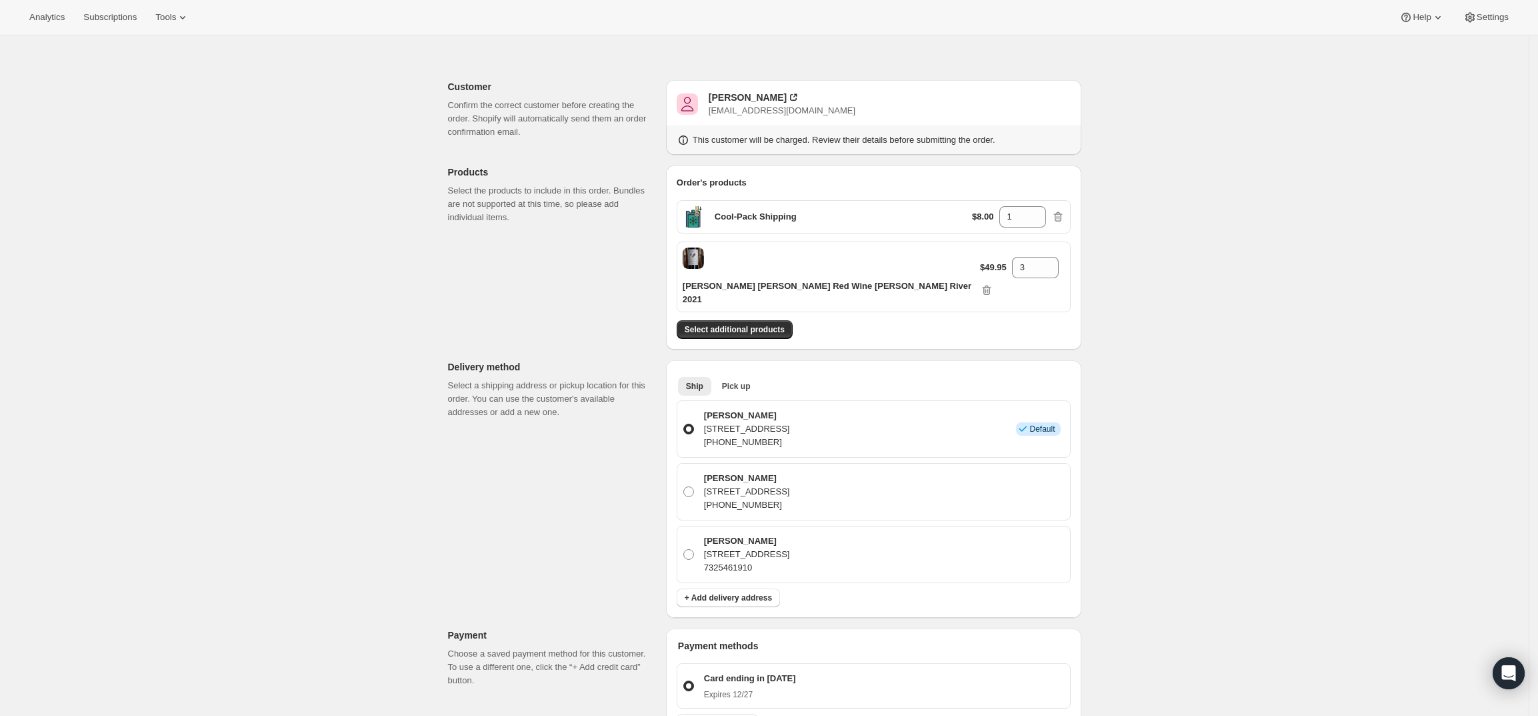
scroll to position [0, 0]
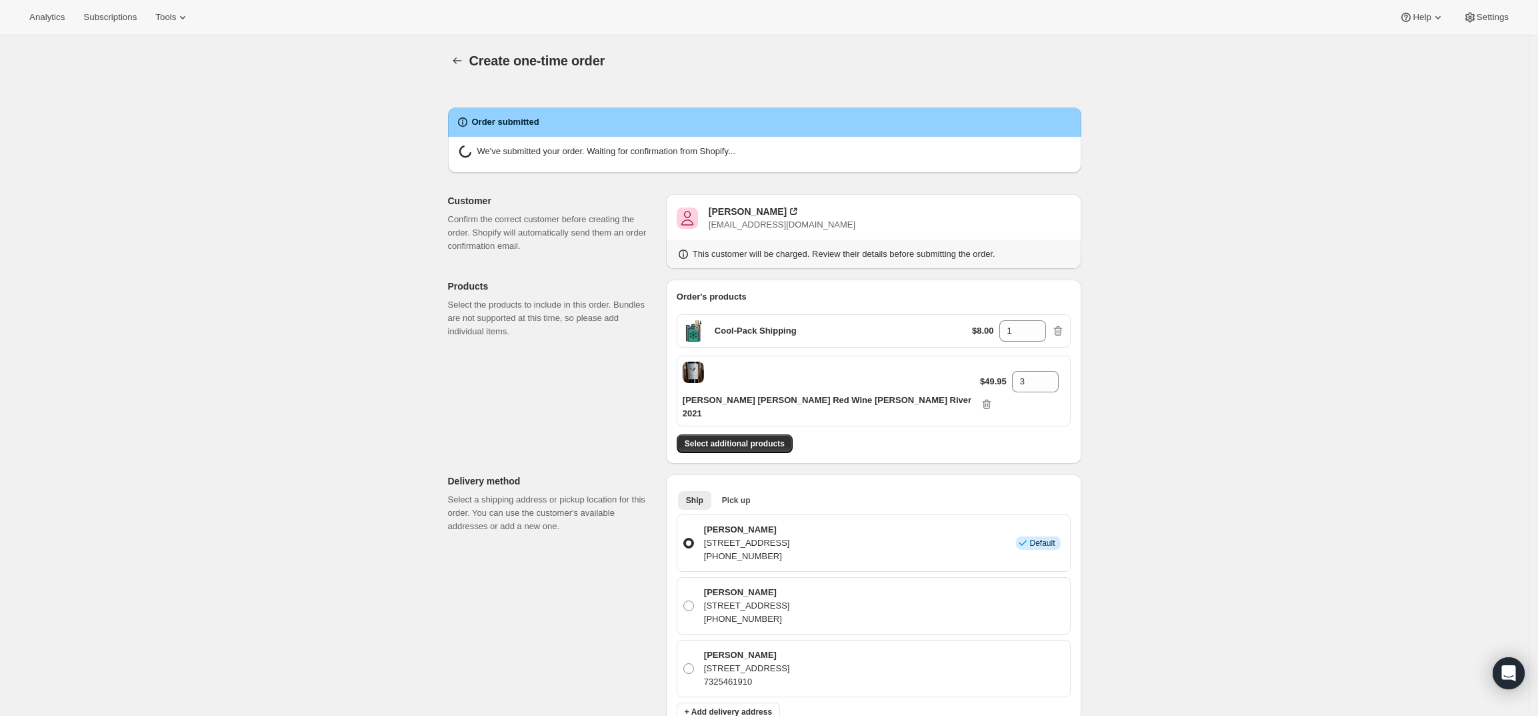
radio input "true"
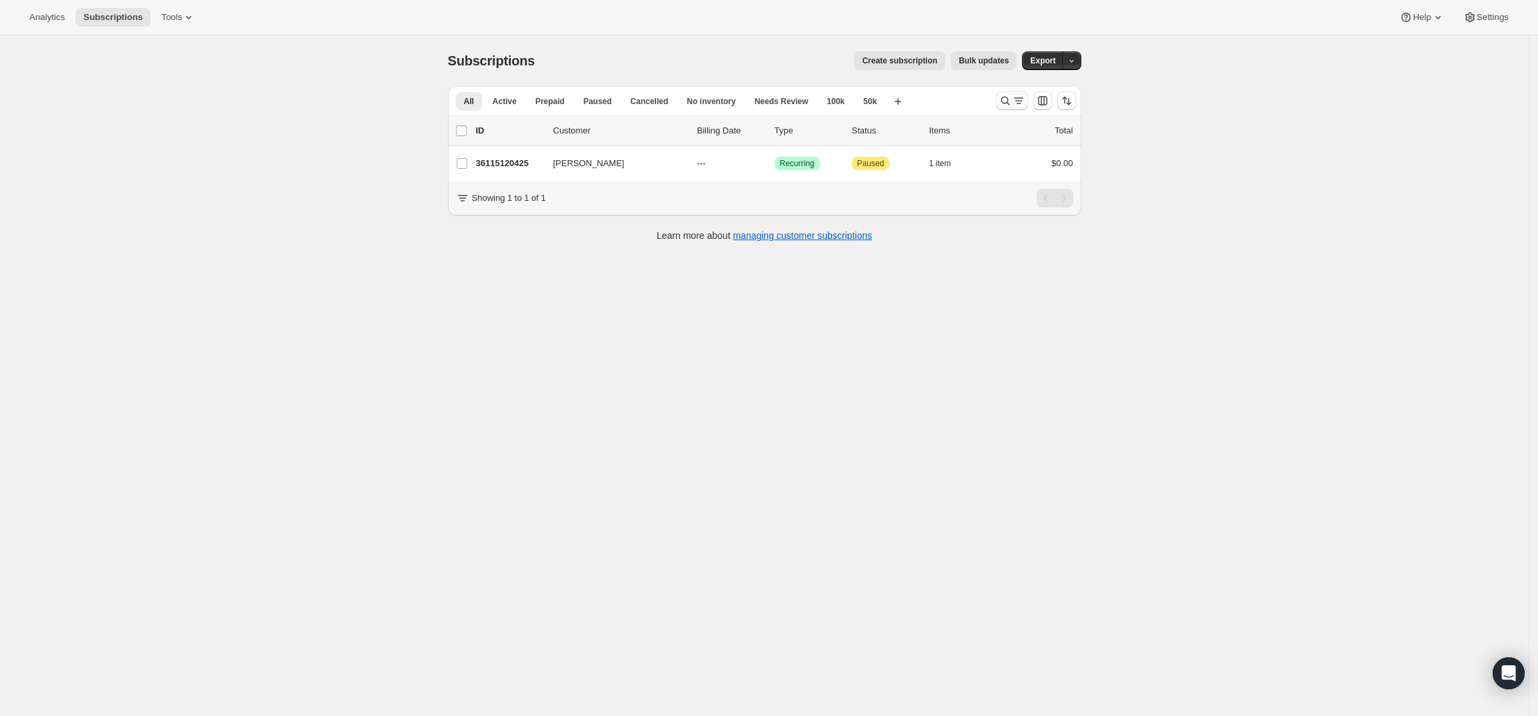
click at [1003, 103] on icon "Search and filter results" at bounding box center [1005, 100] width 13 height 13
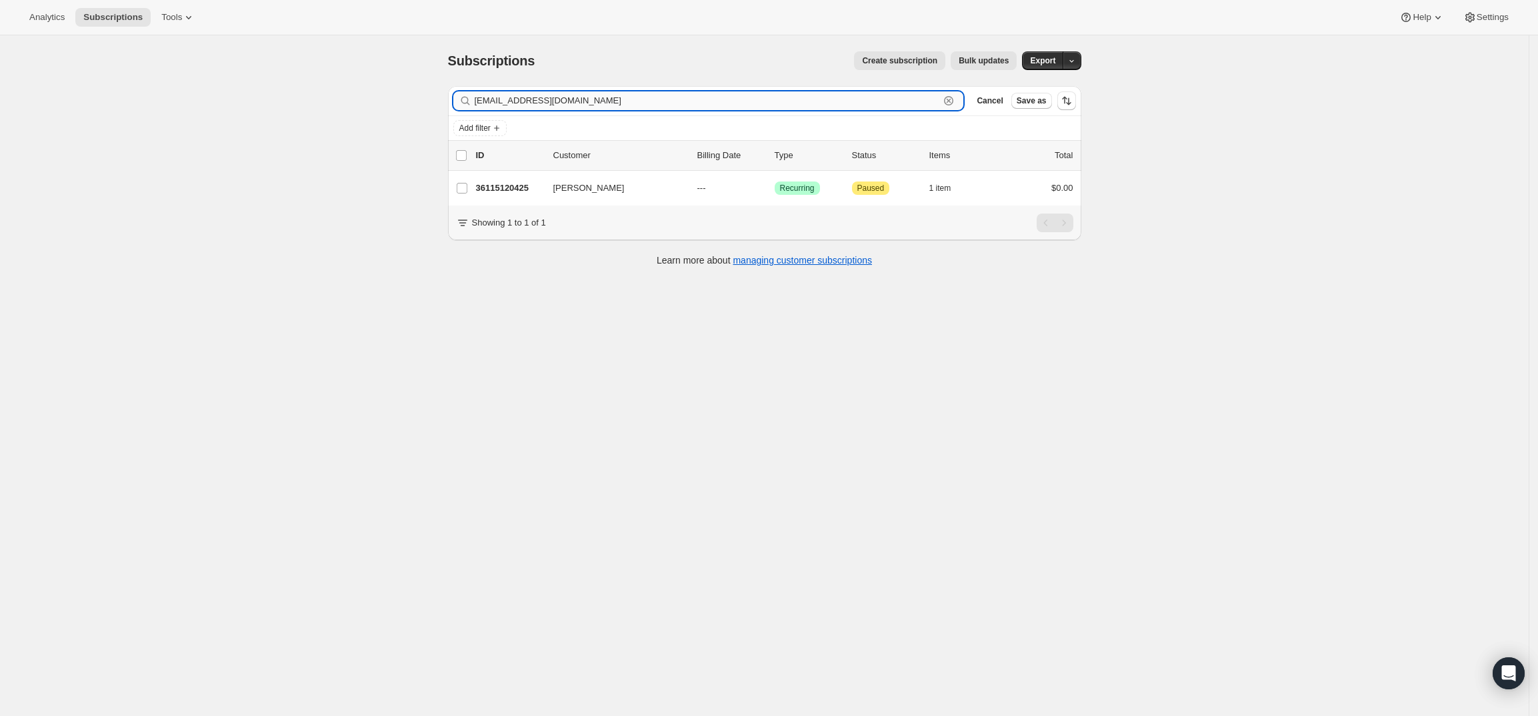
click at [707, 96] on input "[EMAIL_ADDRESS][DOMAIN_NAME]" at bounding box center [707, 100] width 465 height 19
click at [707, 96] on input "jmichaelcohen@gmail.com" at bounding box center [707, 100] width 465 height 19
paste input "Piyush Mulji"
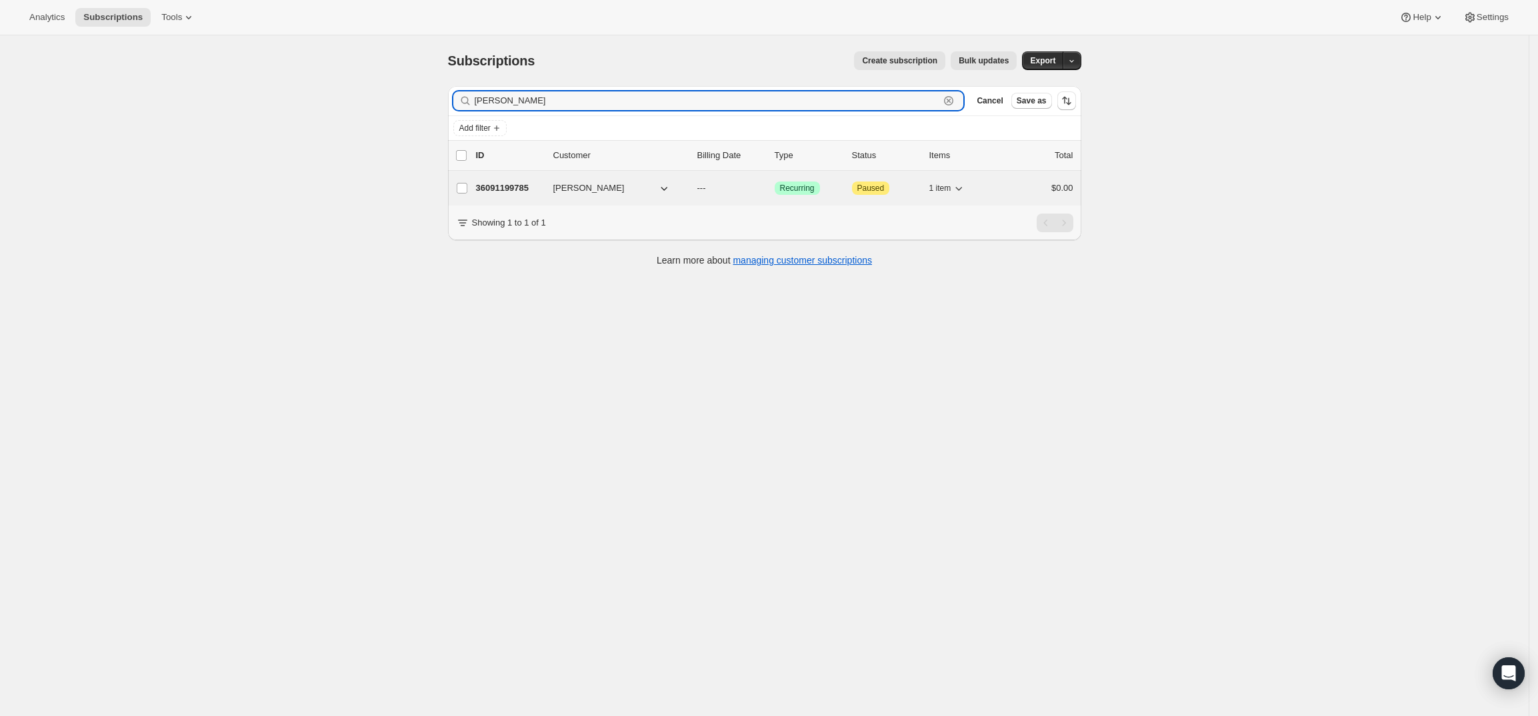
type input "Piyush Mulji"
click at [493, 184] on p "36091199785" at bounding box center [509, 187] width 67 height 13
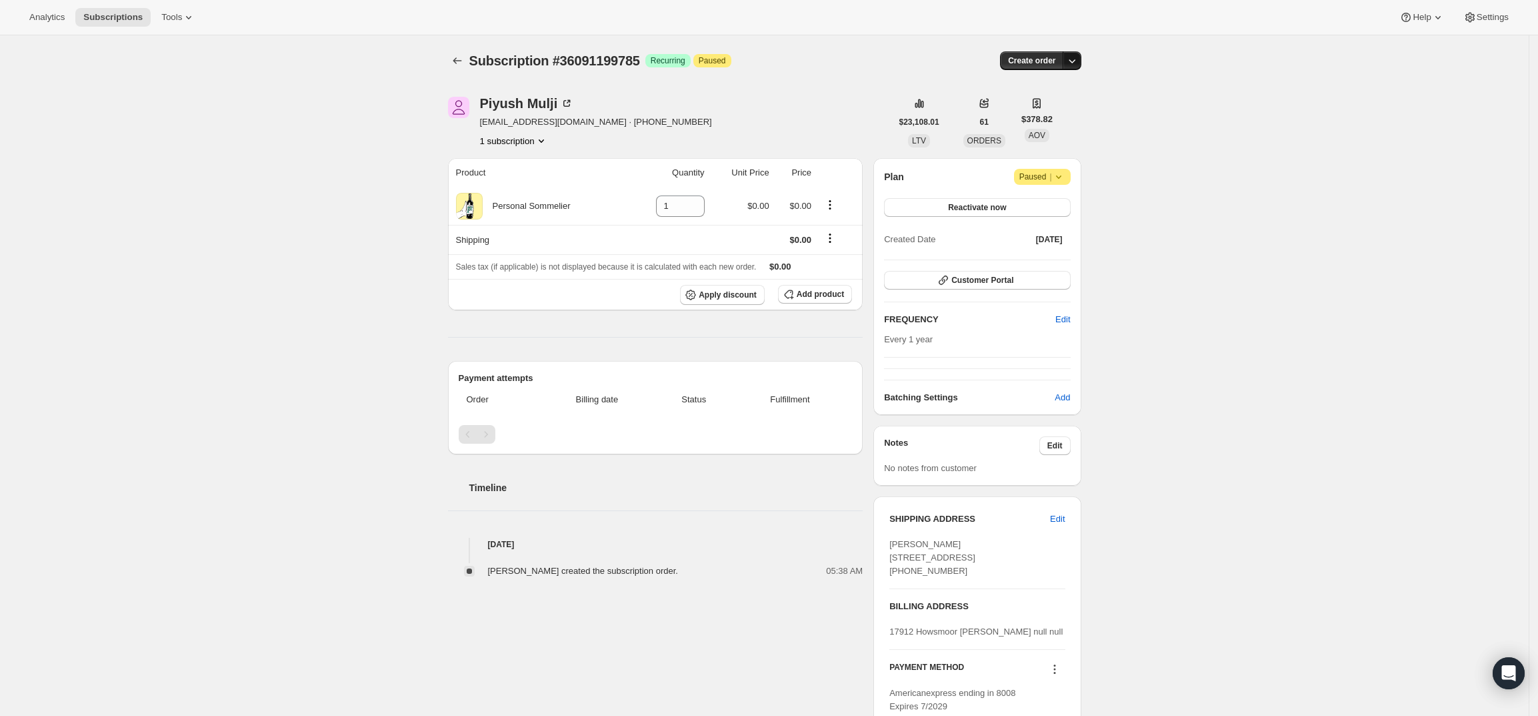
click at [1077, 58] on icon "button" at bounding box center [1072, 60] width 13 height 13
click at [1025, 107] on span "Create custom one-time order" at bounding box center [1019, 111] width 115 height 10
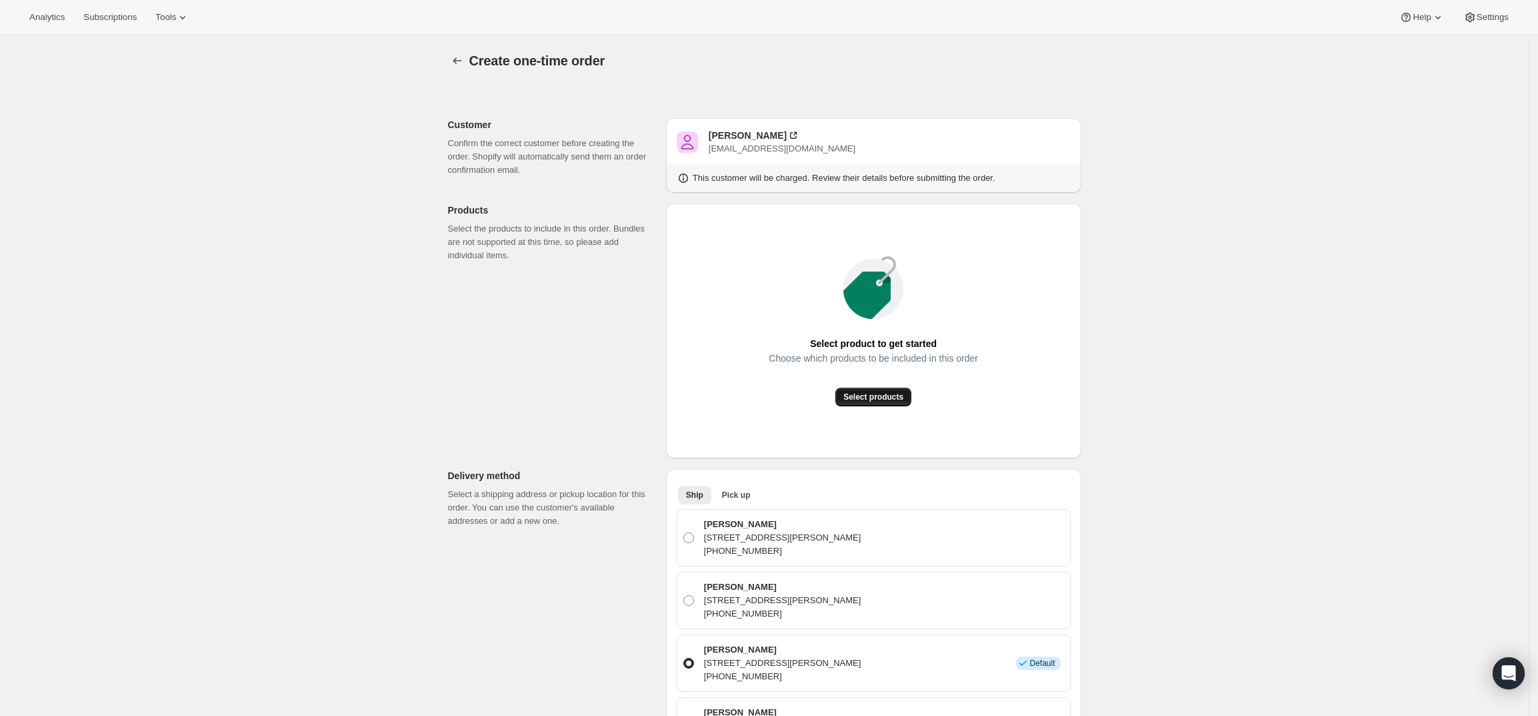
click at [855, 398] on span "Select products" at bounding box center [874, 396] width 60 height 11
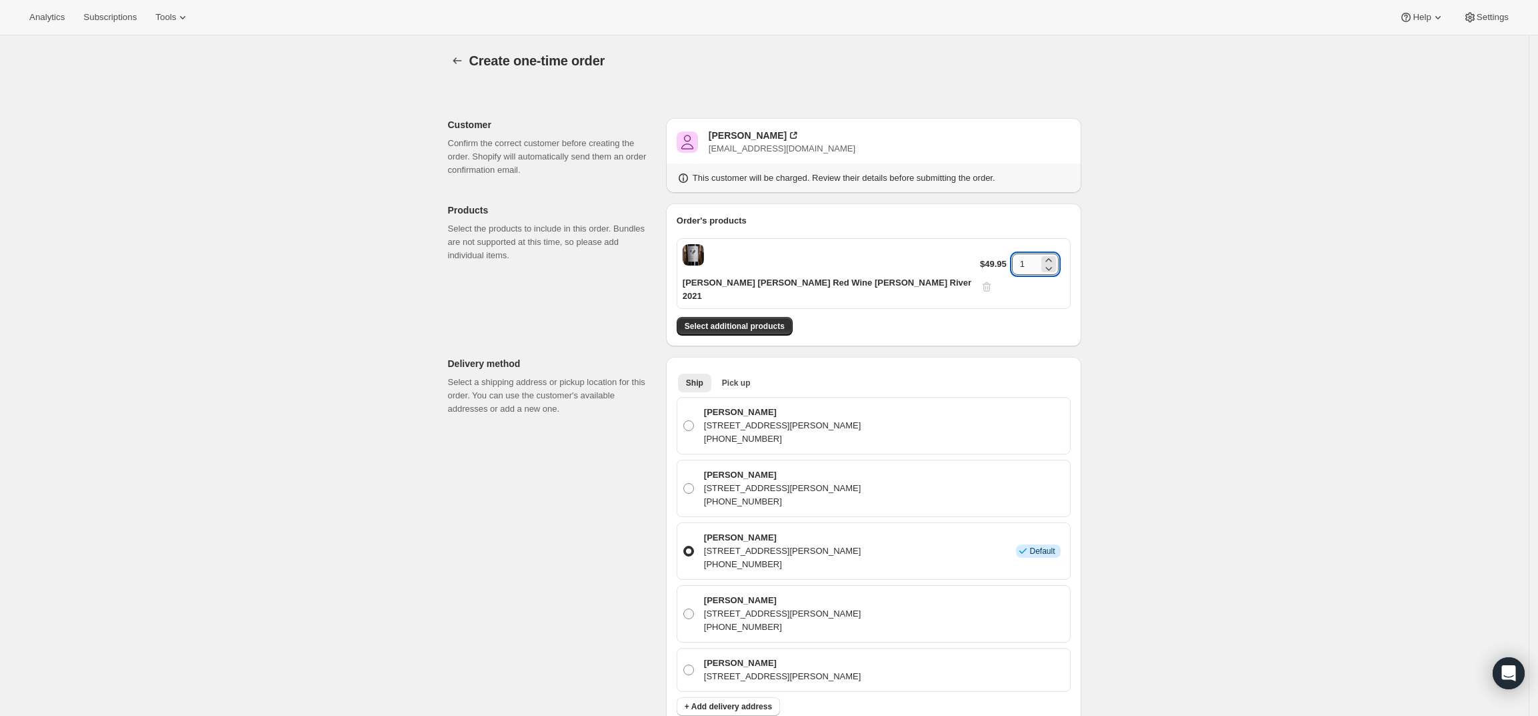
drag, startPoint x: 1025, startPoint y: 255, endPoint x: 1006, endPoint y: 253, distance: 18.9
click at [1012, 253] on input "1" at bounding box center [1025, 263] width 27 height 21
type input "6"
click at [1179, 306] on div "Create one-time order. This page is ready Create one-time order Customer Confir…" at bounding box center [764, 641] width 1529 height 1212
click at [762, 321] on span "Select additional products" at bounding box center [735, 326] width 100 height 11
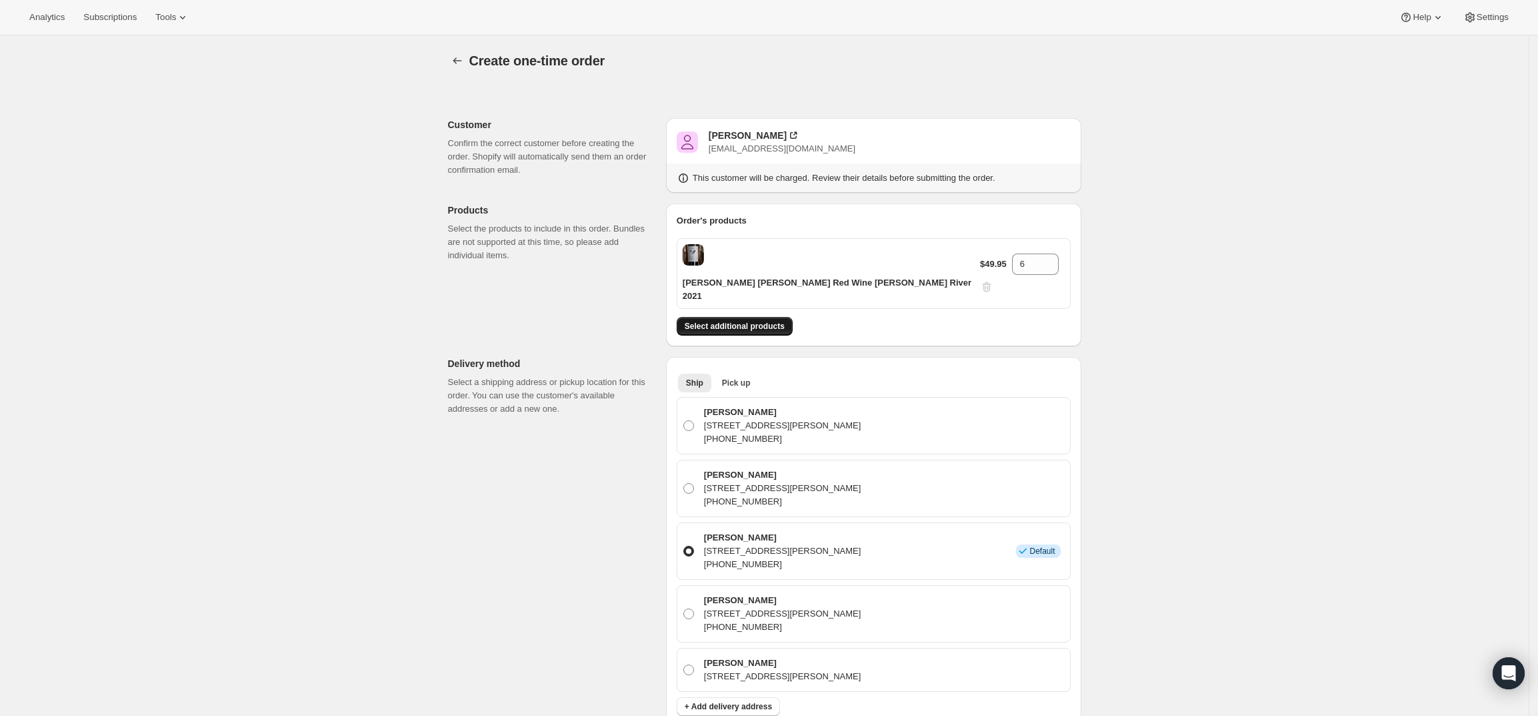
click at [782, 321] on span "Select additional products" at bounding box center [735, 326] width 100 height 11
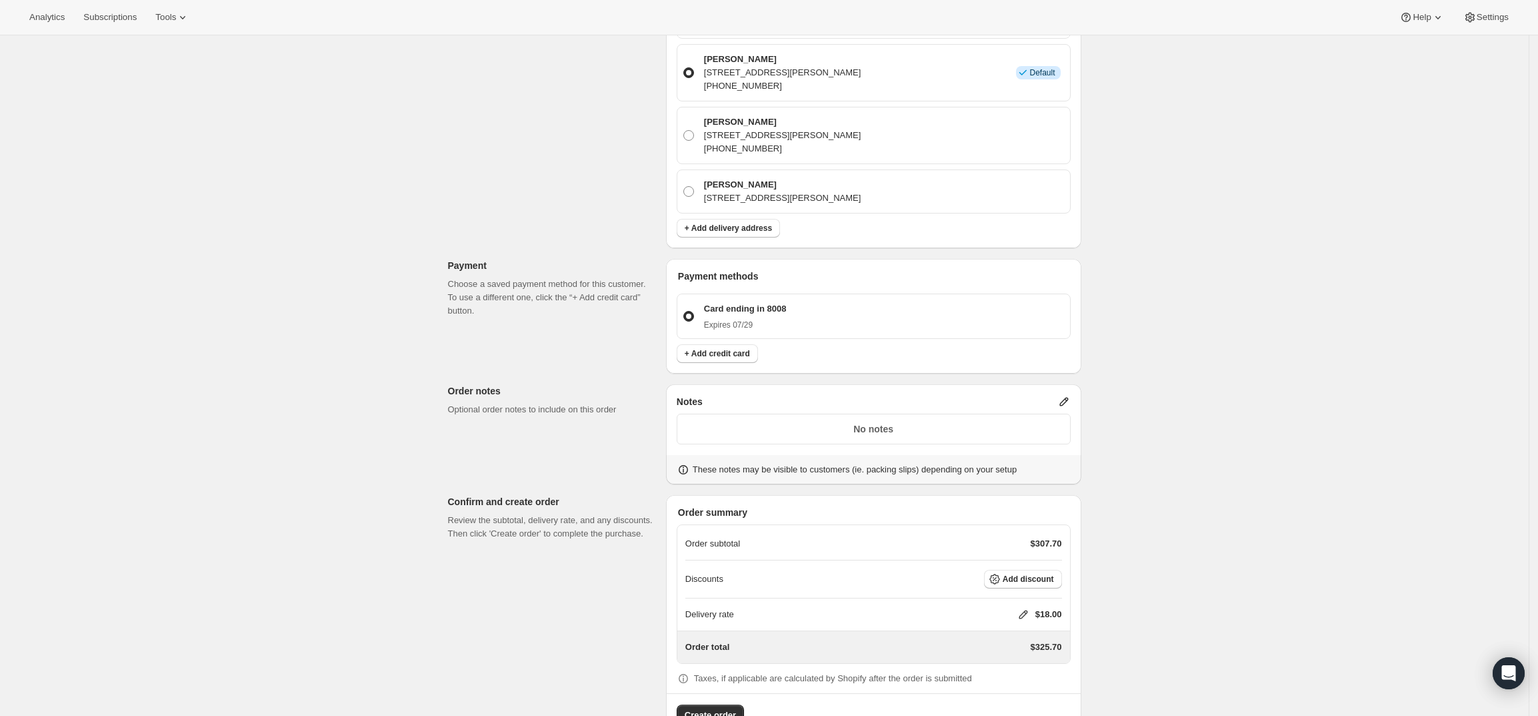
scroll to position [524, 0]
click at [1028, 606] on icon at bounding box center [1023, 610] width 9 height 9
click at [999, 620] on input "0" at bounding box center [1030, 622] width 120 height 21
type input "0"
click at [1016, 639] on div "Delivery rate $ 0 Cancel Save" at bounding box center [1032, 625] width 157 height 75
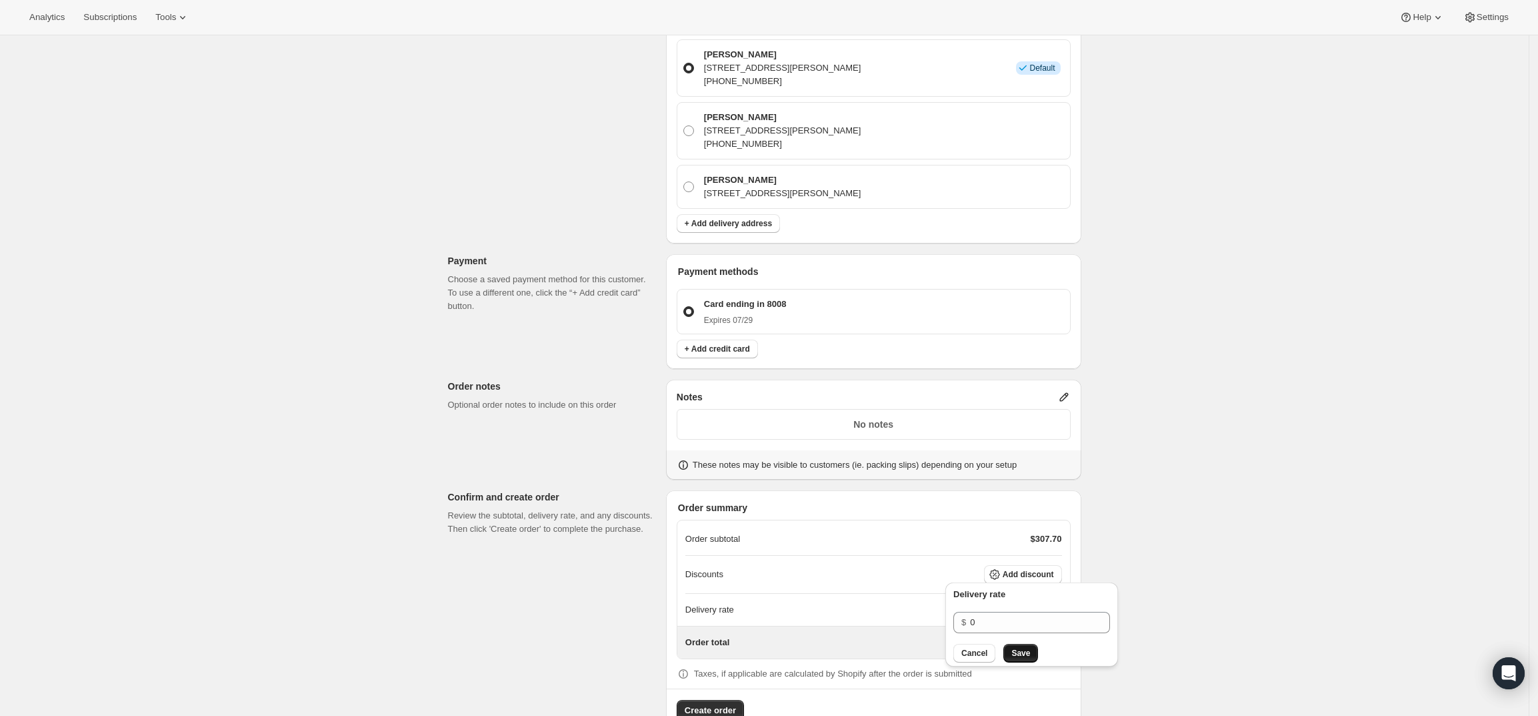
click at [1012, 656] on span "Save" at bounding box center [1021, 653] width 19 height 11
click at [1069, 390] on icon at bounding box center [1064, 396] width 13 height 13
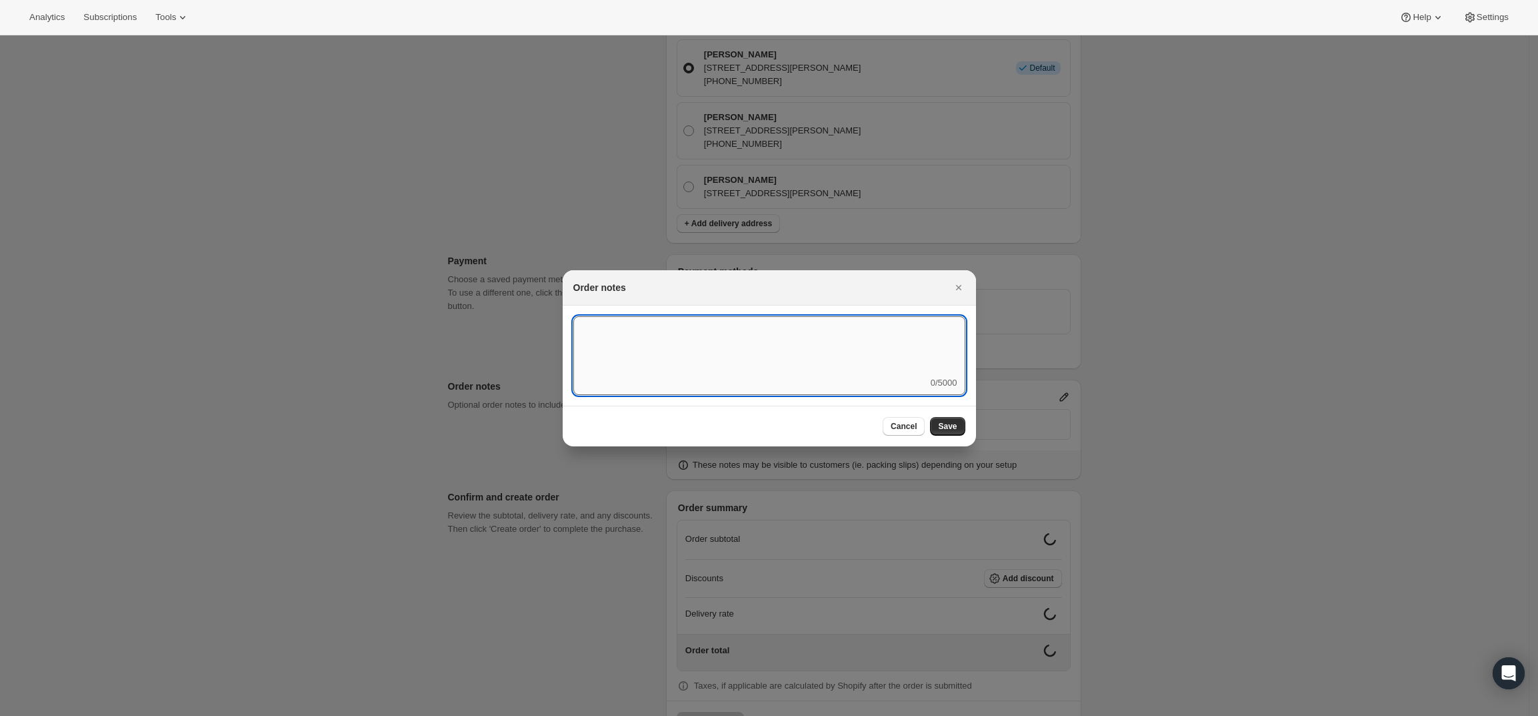
click at [842, 353] on textarea ":r3v:" at bounding box center [770, 346] width 392 height 60
type textarea "Temp Control with cold pack"
click at [952, 423] on span "Save" at bounding box center [947, 426] width 19 height 11
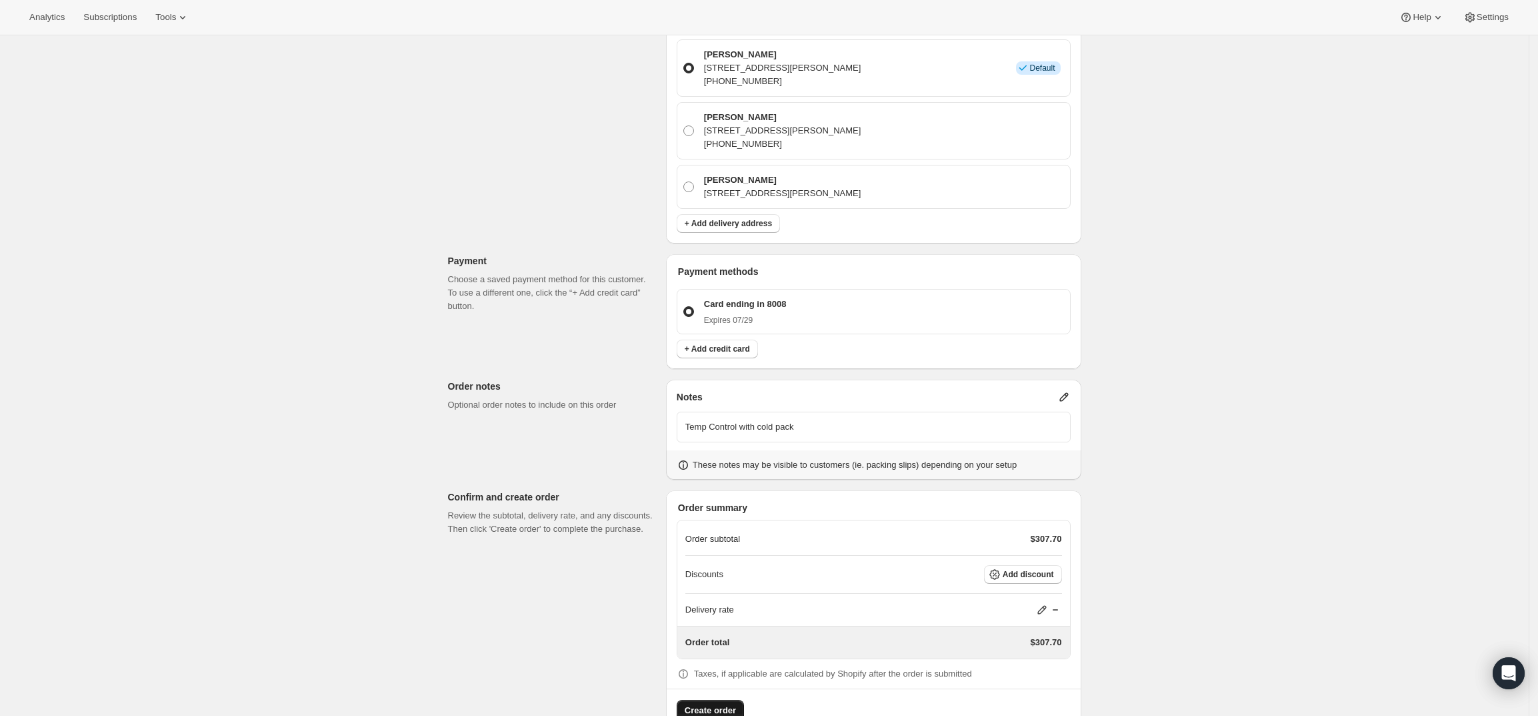
click at [691, 704] on span "Create order" at bounding box center [710, 710] width 51 height 13
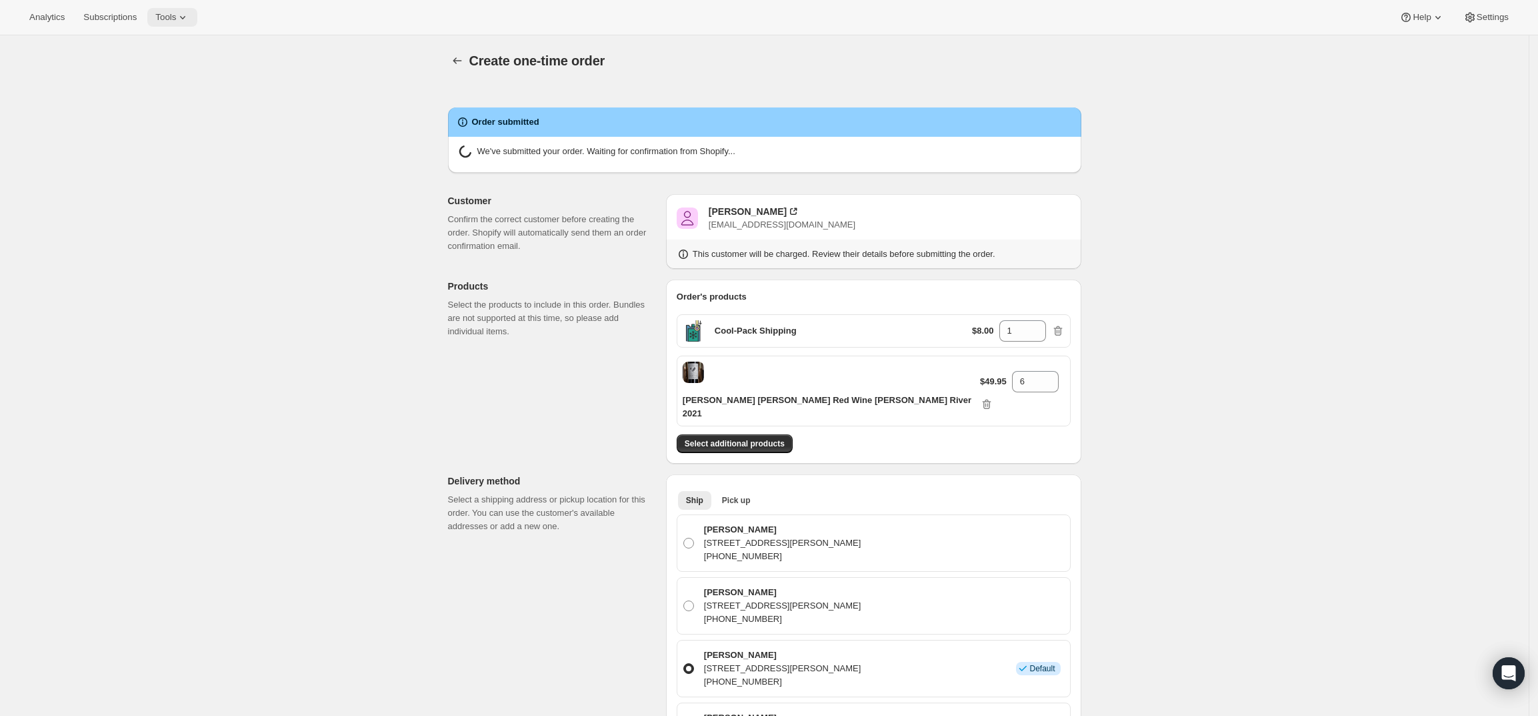
radio input "true"
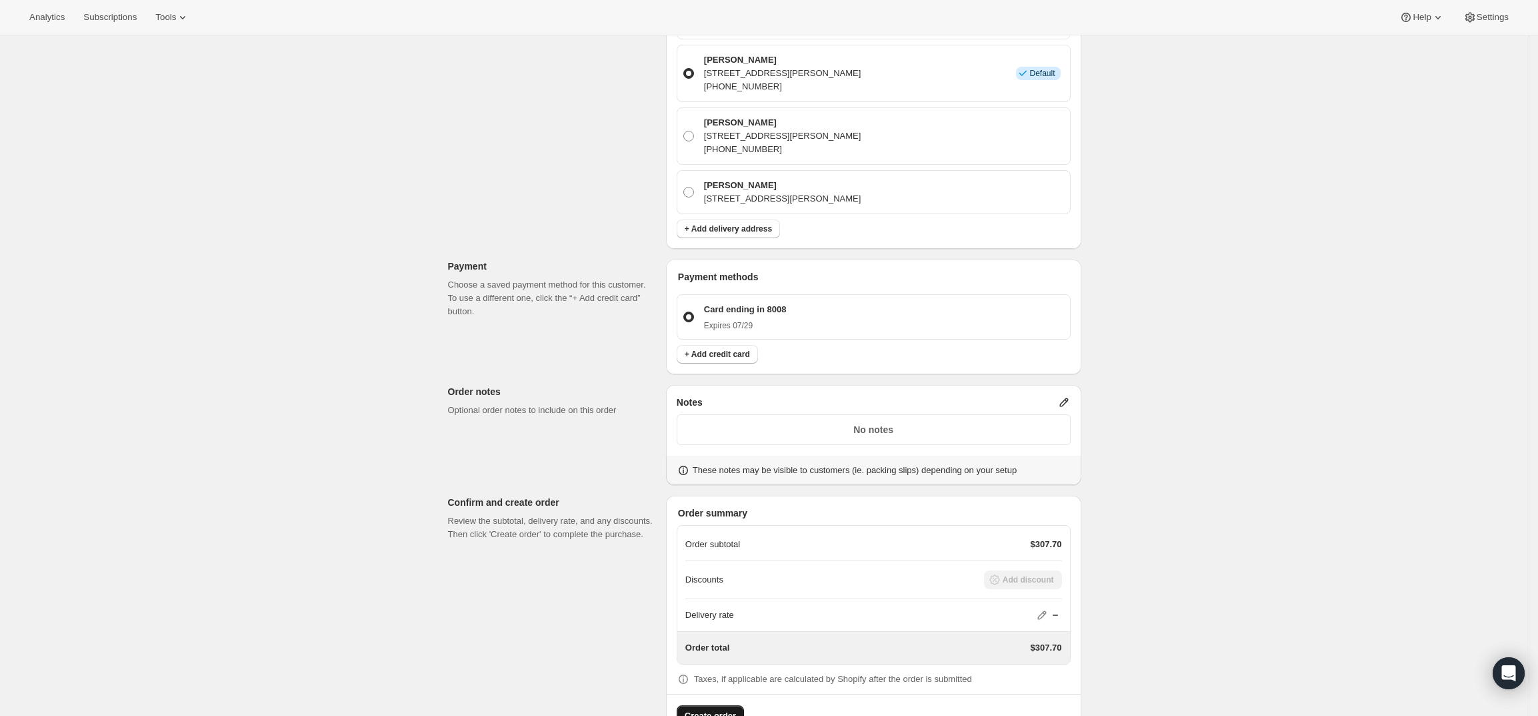
scroll to position [667, 0]
